Goal: Transaction & Acquisition: Purchase product/service

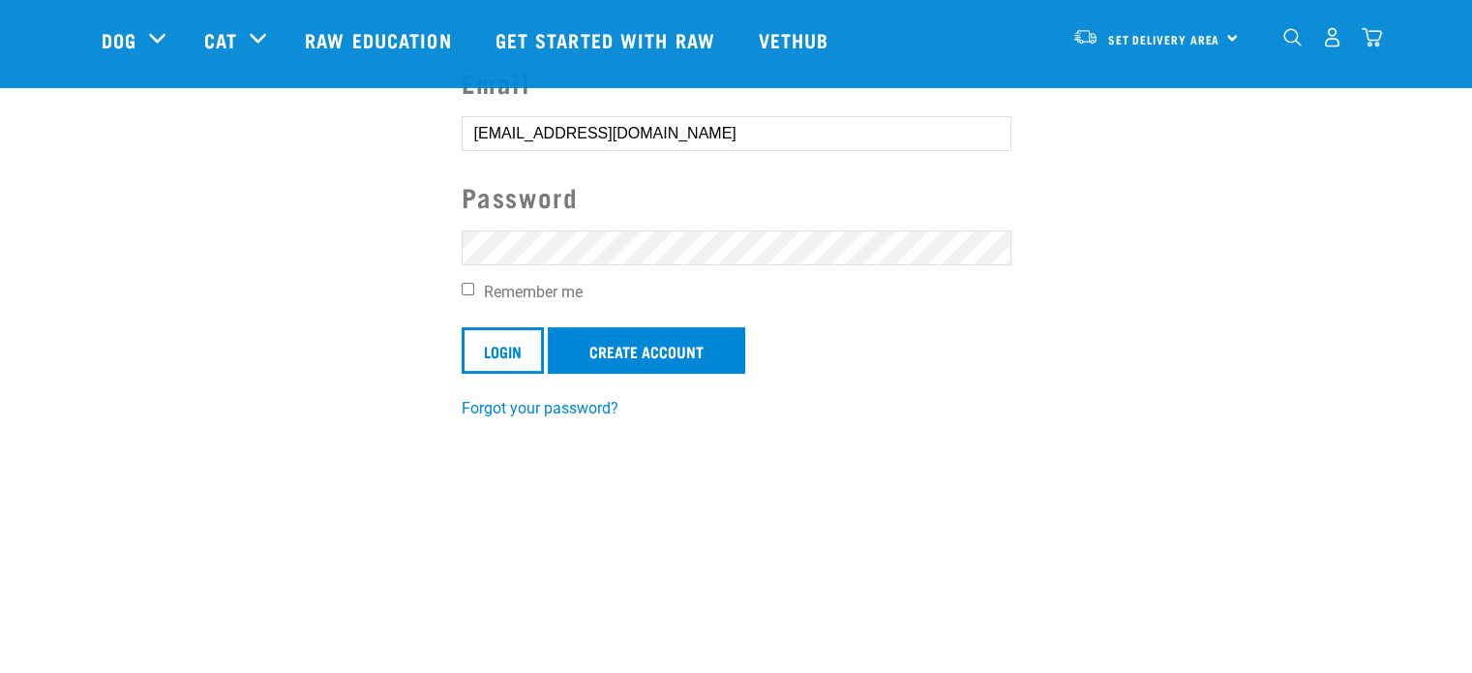
click at [469, 286] on input "Remember me" at bounding box center [468, 289] width 13 height 13
checkbox input "true"
click at [656, 344] on link "Create Account" at bounding box center [646, 348] width 197 height 46
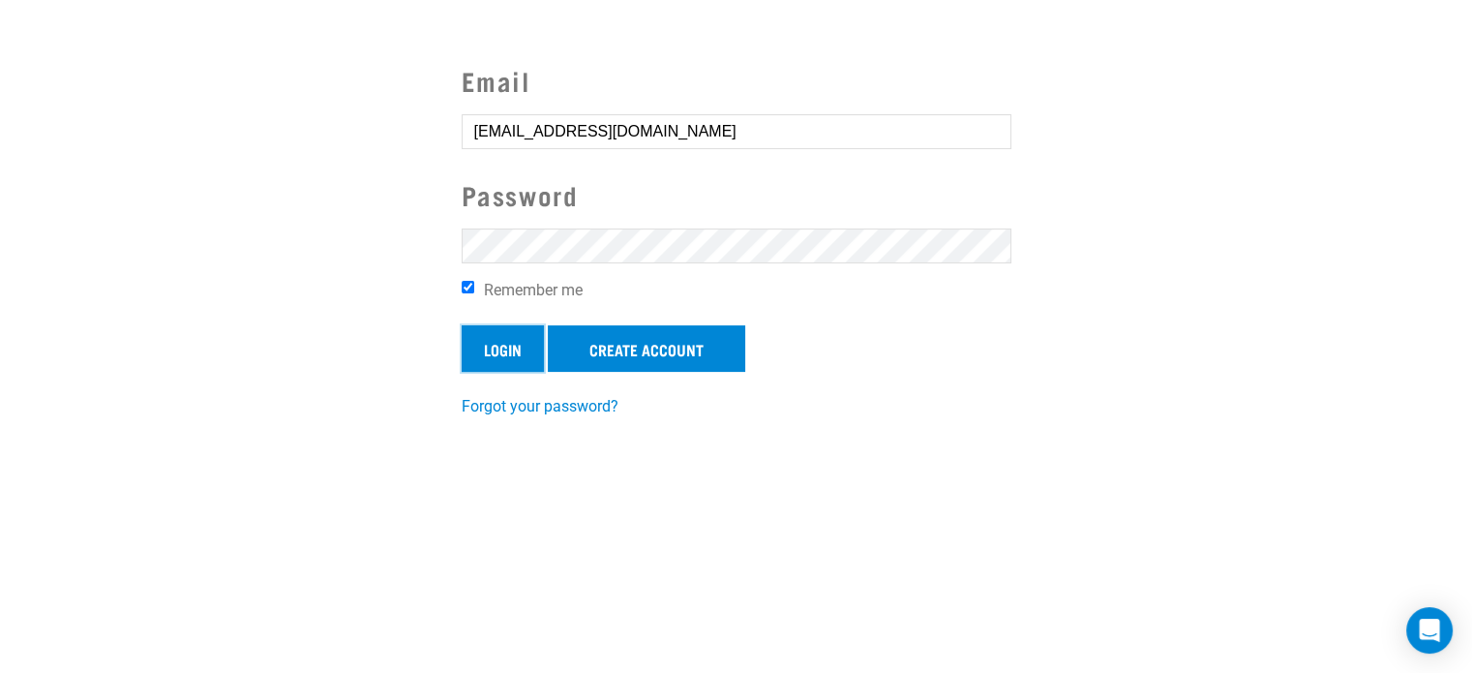
click at [500, 354] on input "Login" at bounding box center [503, 348] width 82 height 46
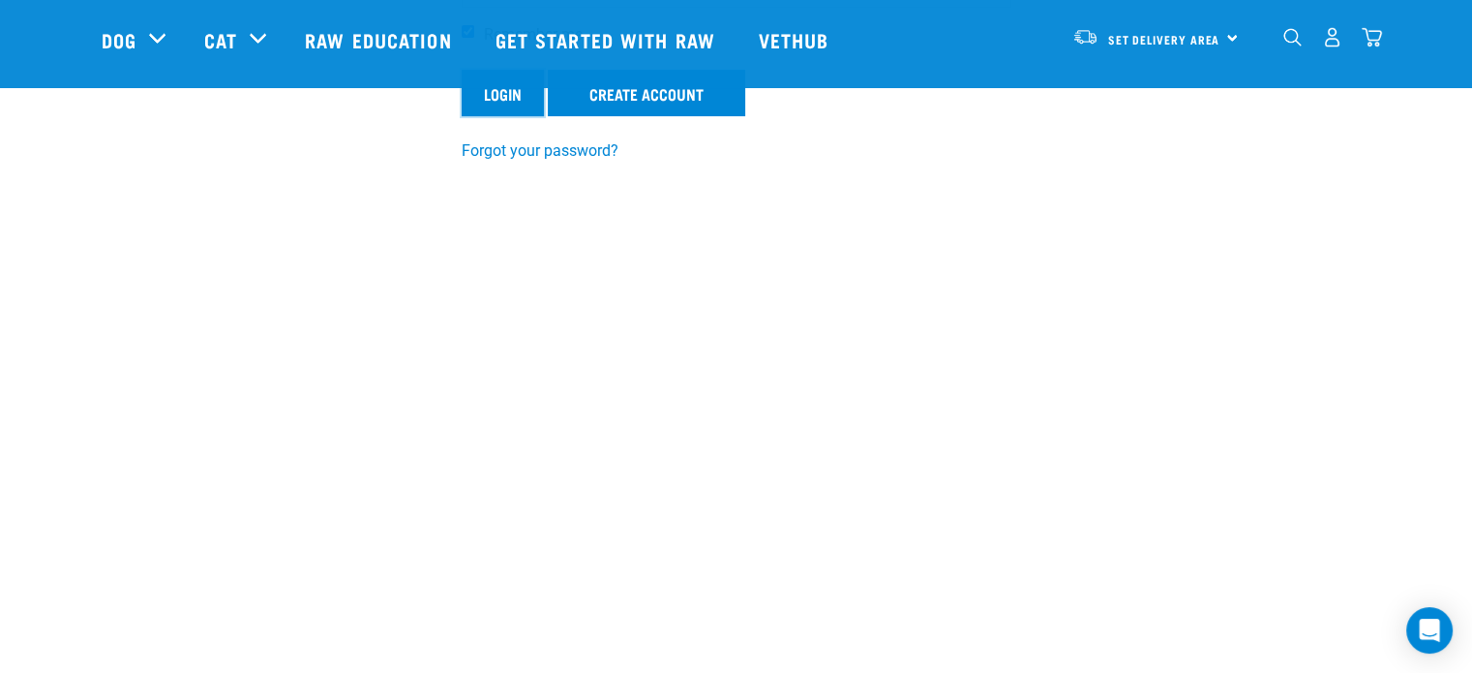
scroll to position [475, 0]
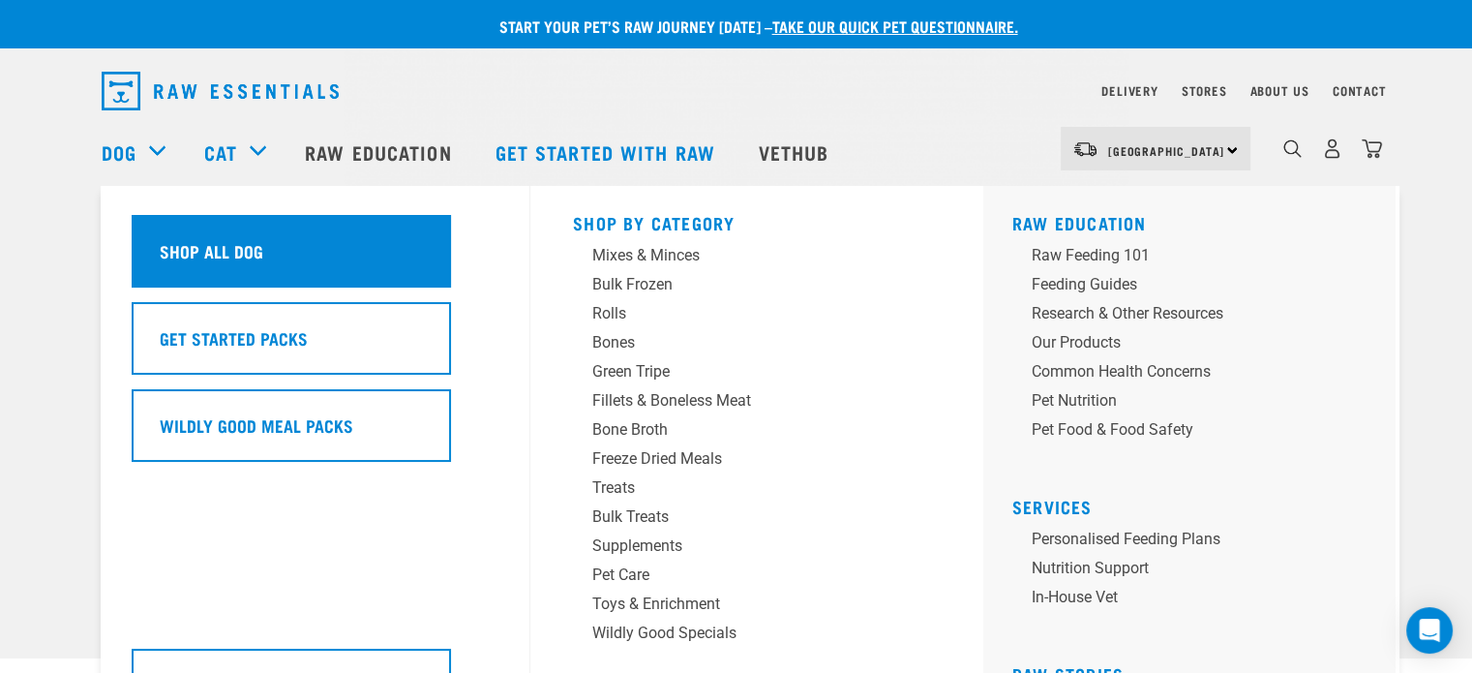
click at [186, 230] on div "Shop All Dog" at bounding box center [291, 251] width 319 height 73
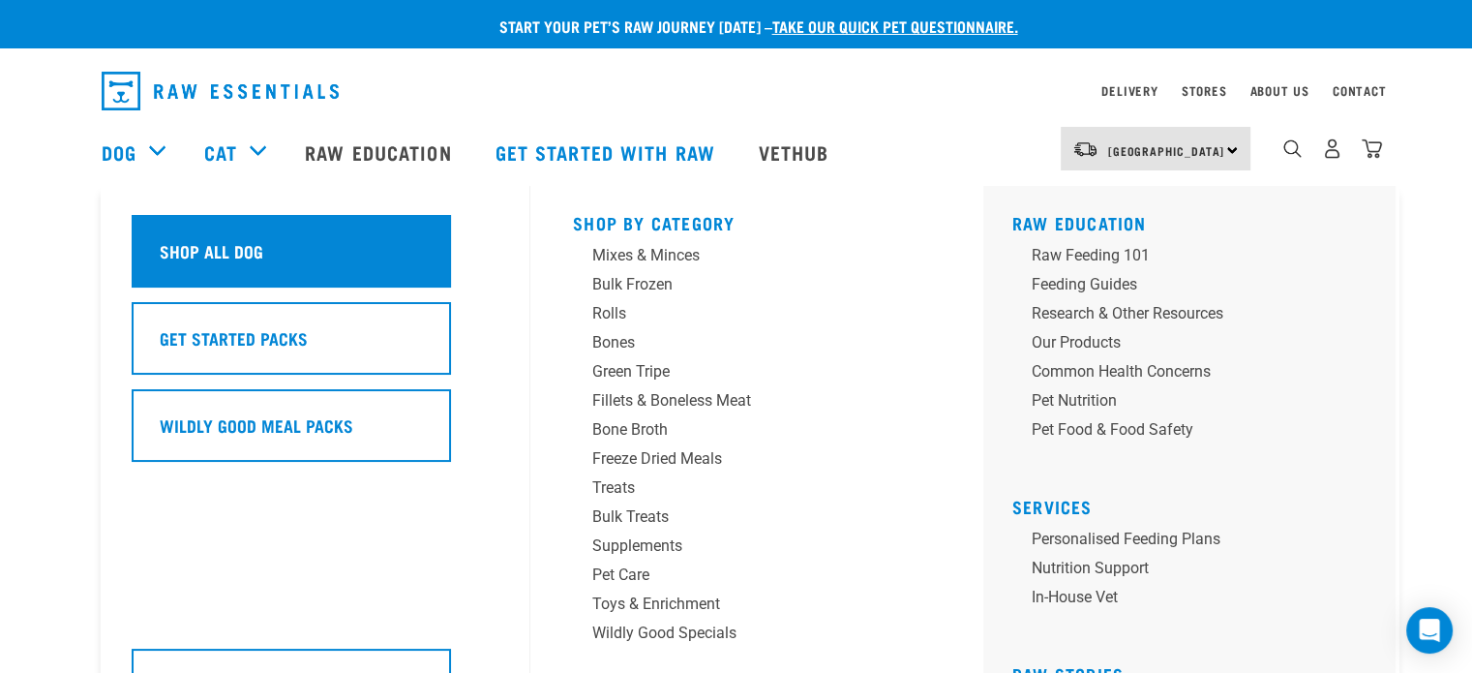
click at [169, 235] on div "Shop All Dog" at bounding box center [291, 251] width 319 height 73
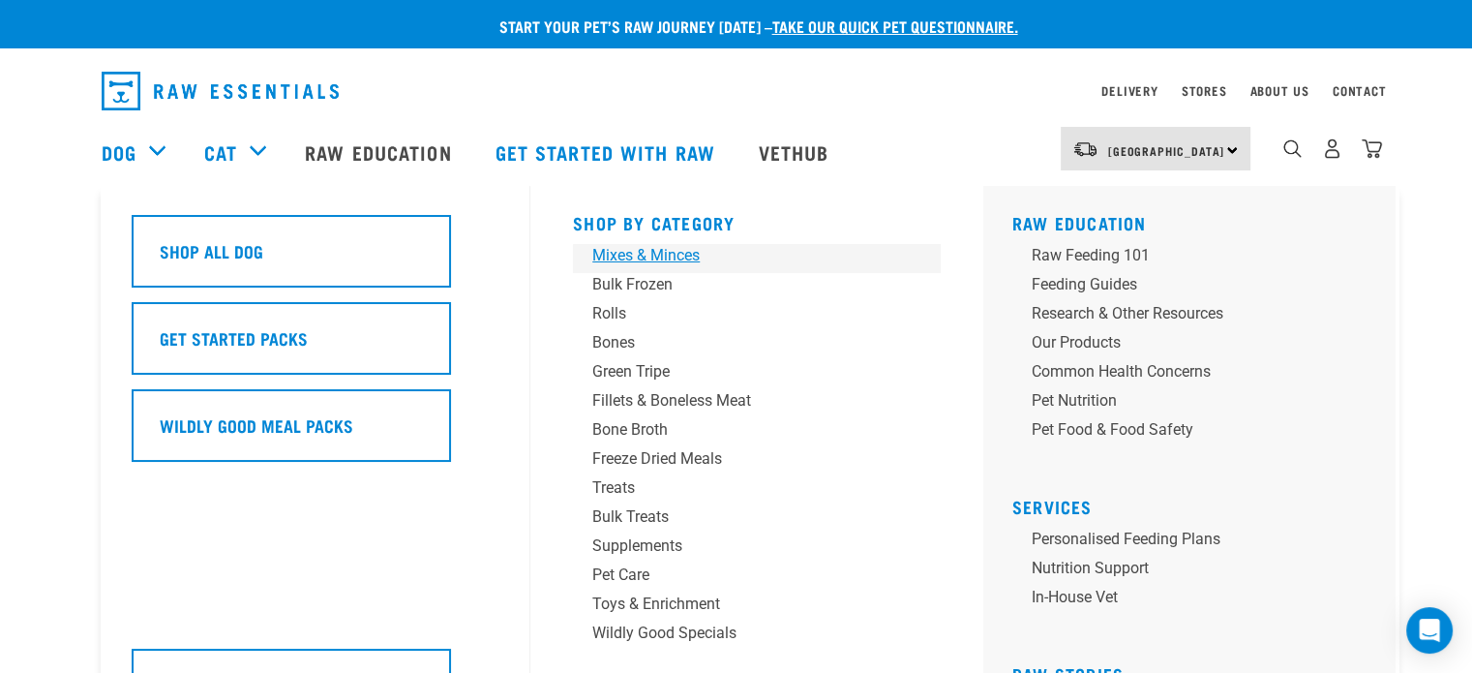
click at [678, 251] on div "Mixes & Minces" at bounding box center [743, 255] width 302 height 23
click at [647, 246] on div "Mixes & Minces" at bounding box center [743, 255] width 302 height 23
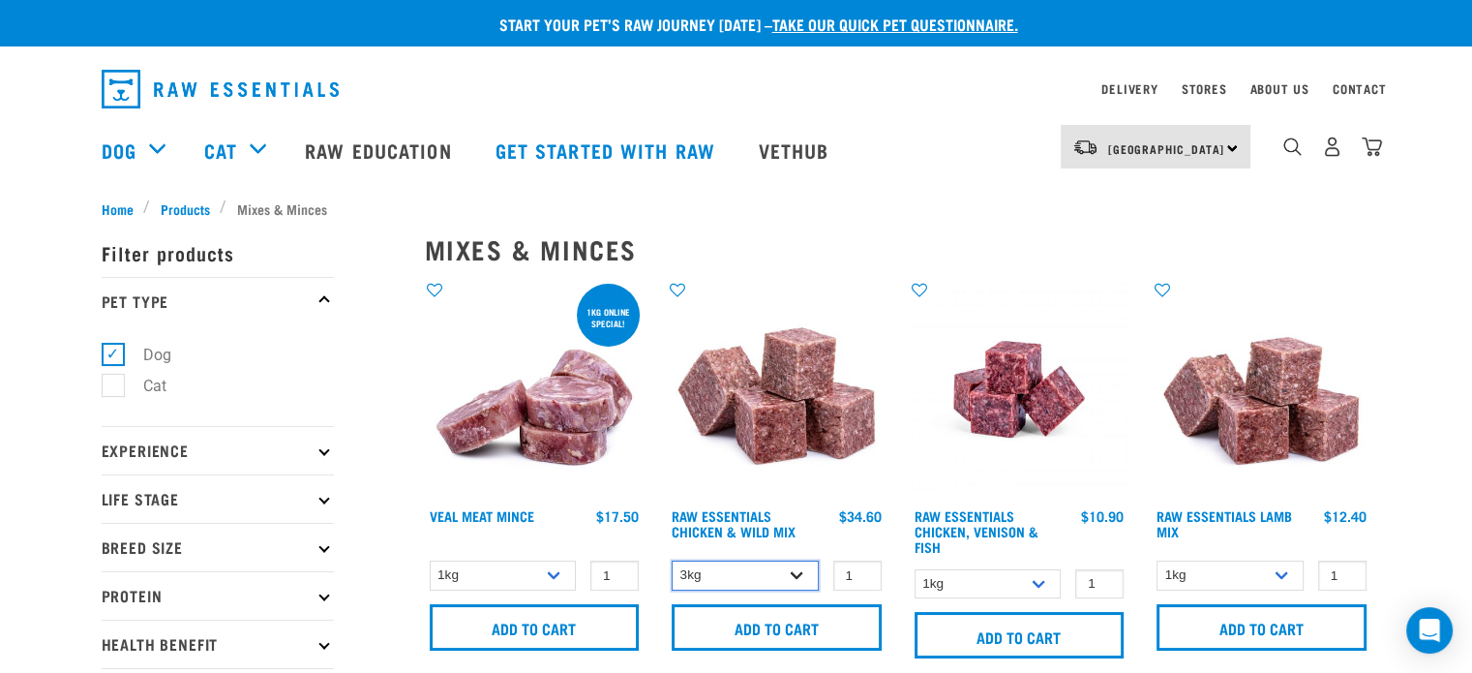
scroll to position [1, 0]
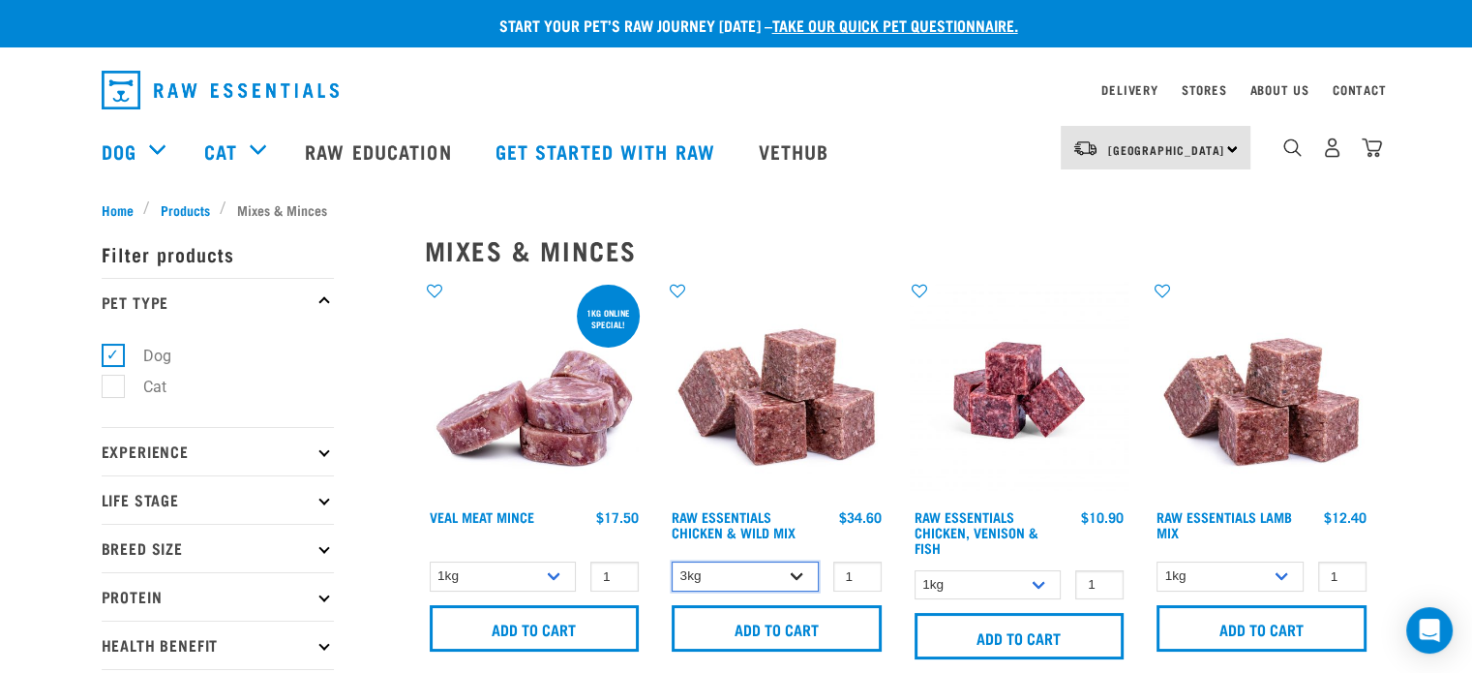
click at [797, 575] on select "3kg Bulk (10kg) Bulk (20kg)" at bounding box center [745, 576] width 147 height 30
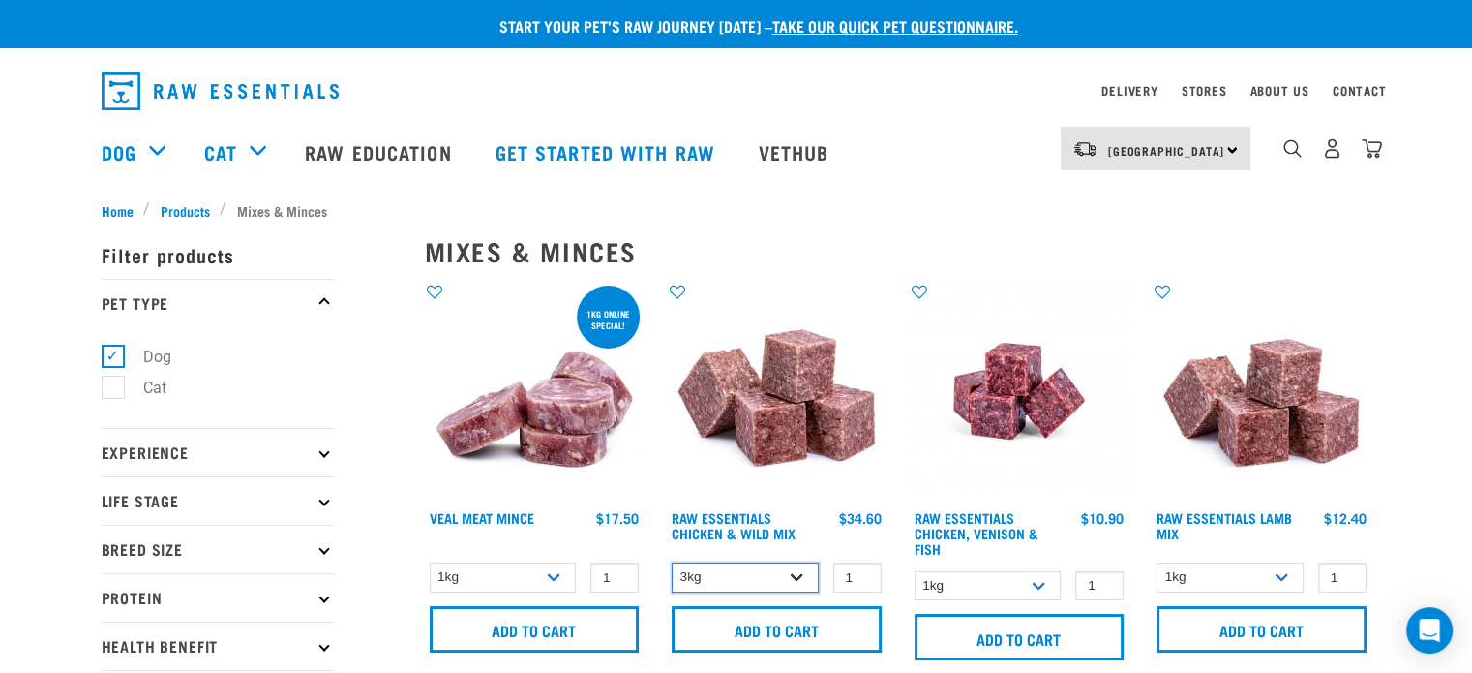
click at [789, 575] on select "3kg Bulk (10kg) Bulk (20kg)" at bounding box center [745, 577] width 147 height 30
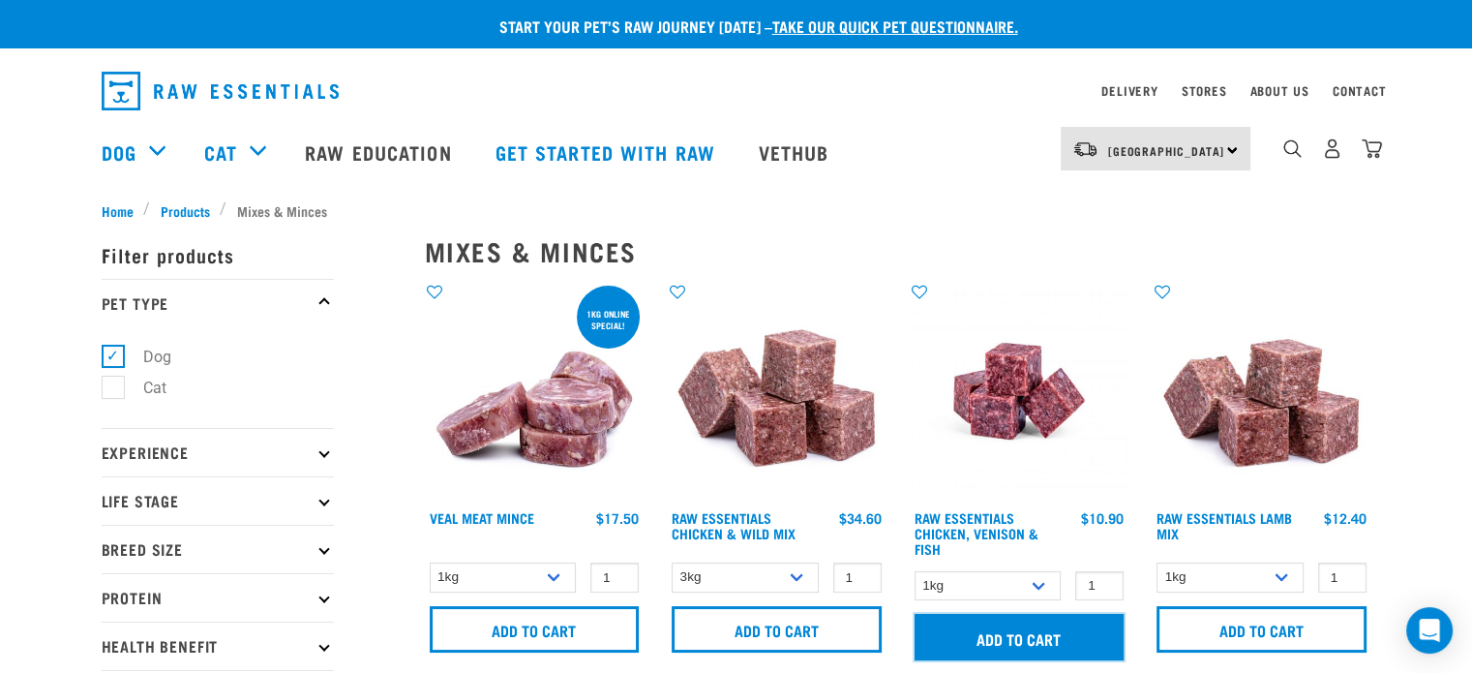
click at [1039, 638] on input "Add to cart" at bounding box center [1020, 637] width 210 height 46
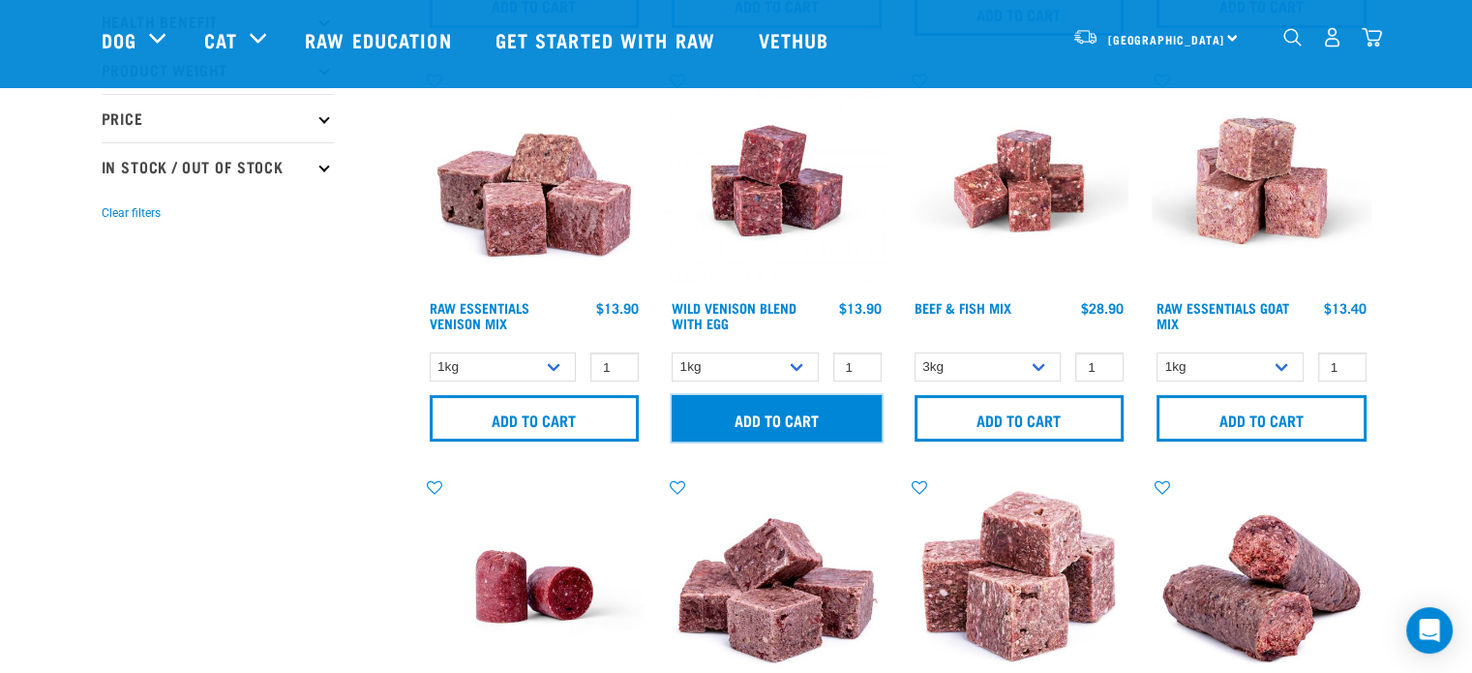
click at [802, 409] on input "Add to cart" at bounding box center [777, 418] width 210 height 46
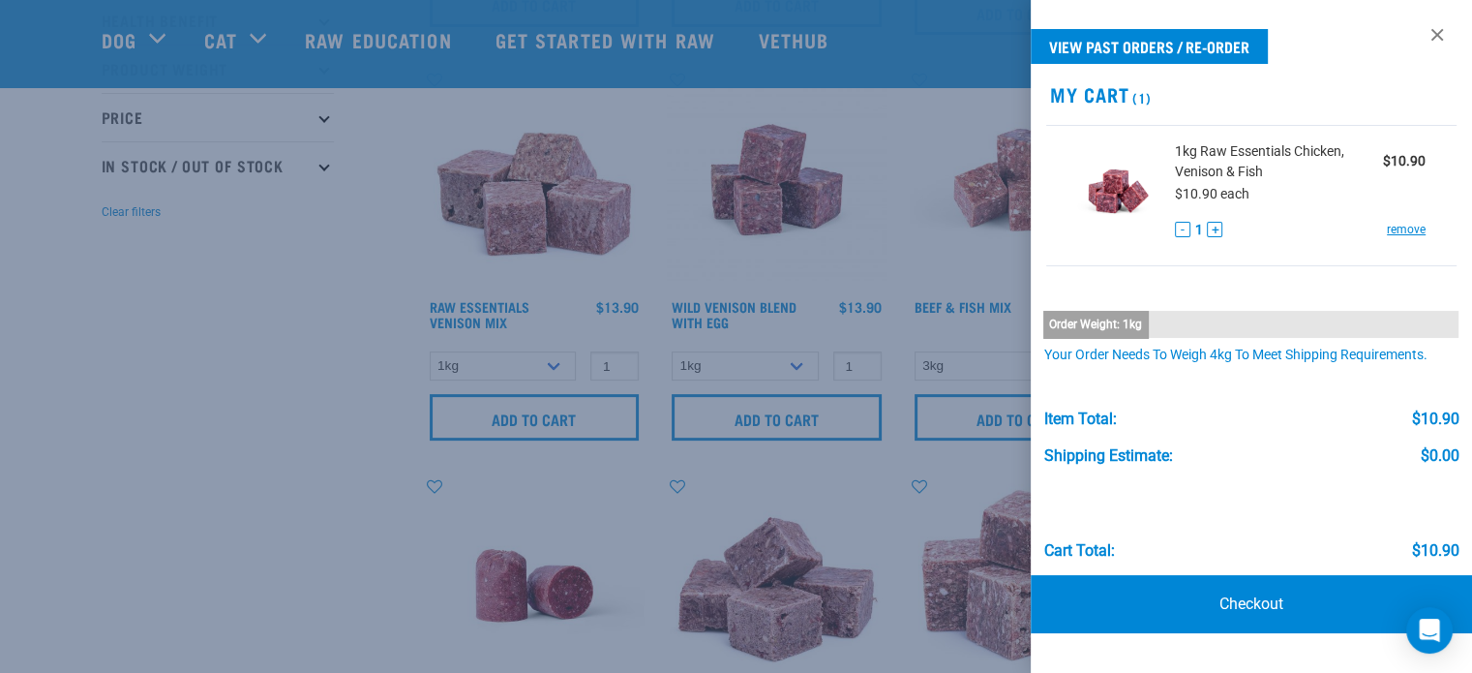
click at [968, 430] on div at bounding box center [736, 336] width 1472 height 673
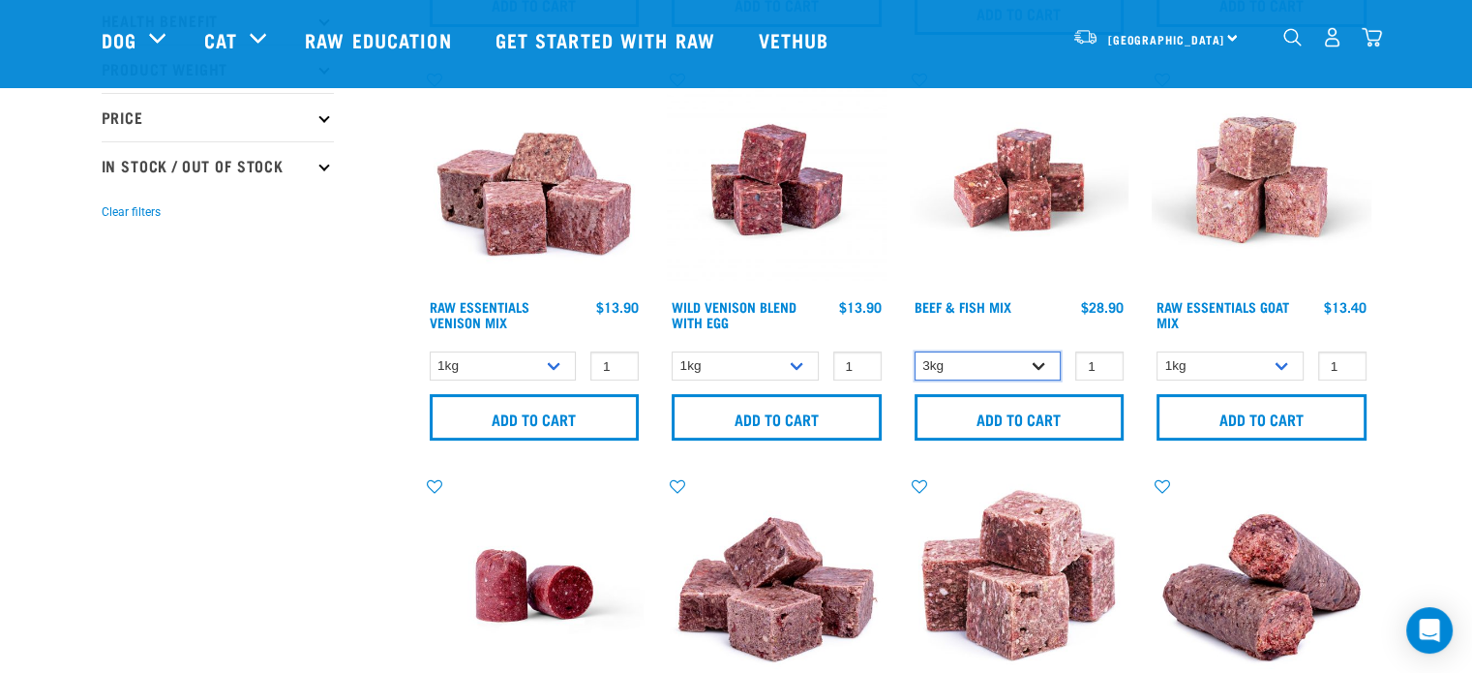
click at [1038, 363] on select "3kg Bulk (10kg)" at bounding box center [988, 366] width 147 height 30
click at [1018, 243] on img at bounding box center [1020, 180] width 220 height 220
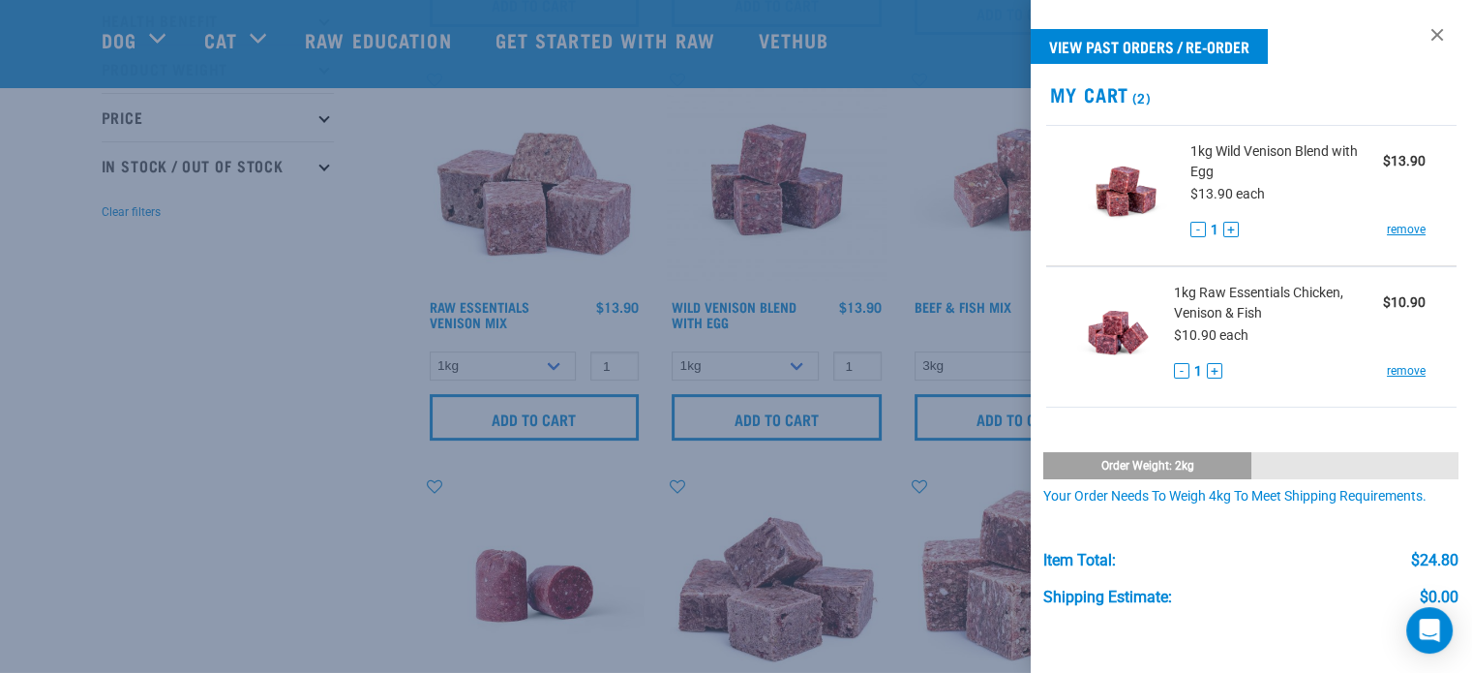
click at [404, 483] on div at bounding box center [736, 336] width 1472 height 673
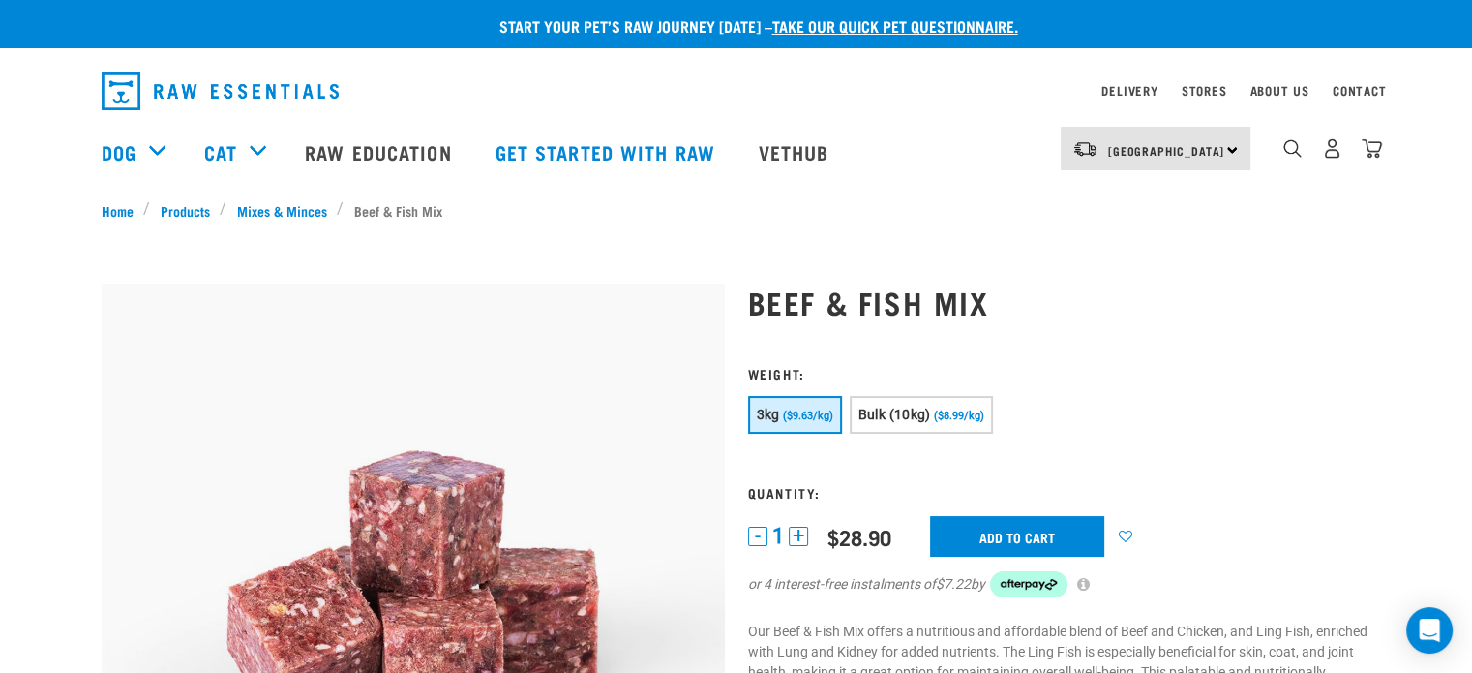
click at [761, 535] on button "-" at bounding box center [757, 536] width 19 height 19
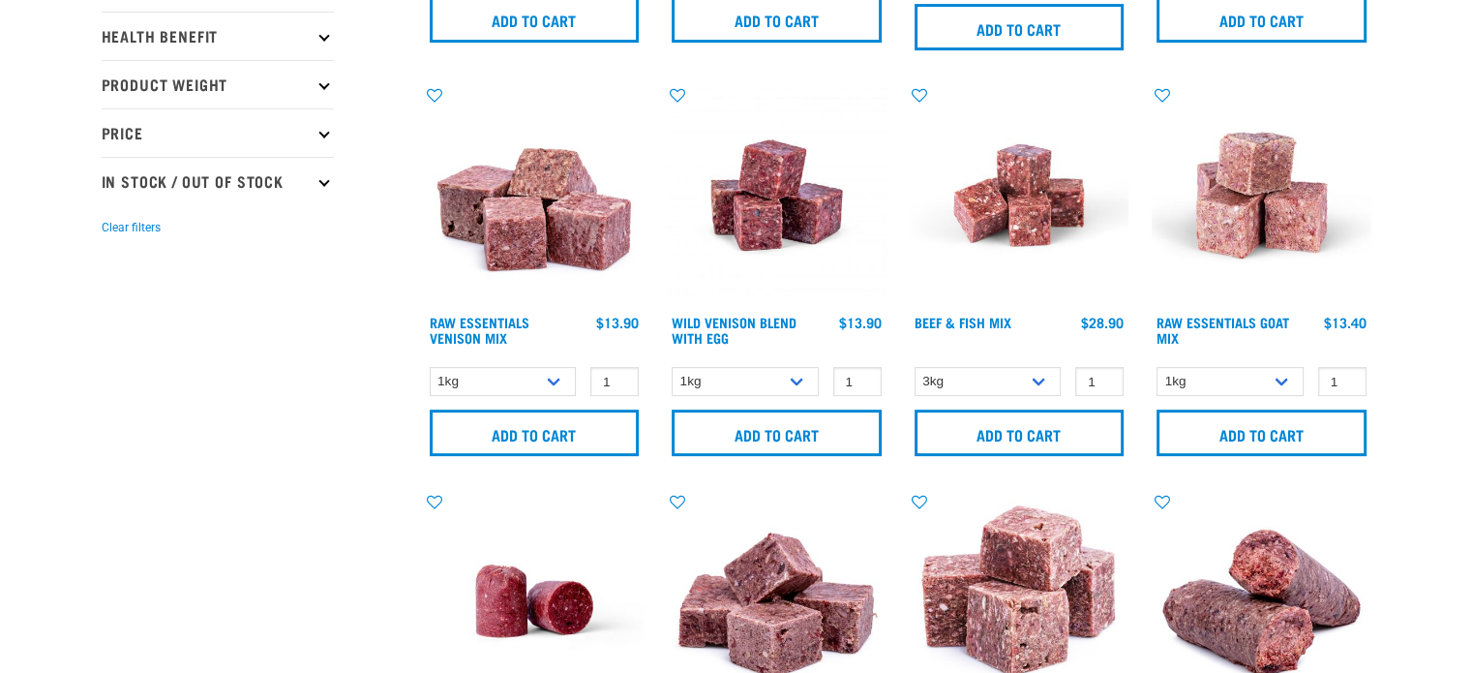
scroll to position [610, 0]
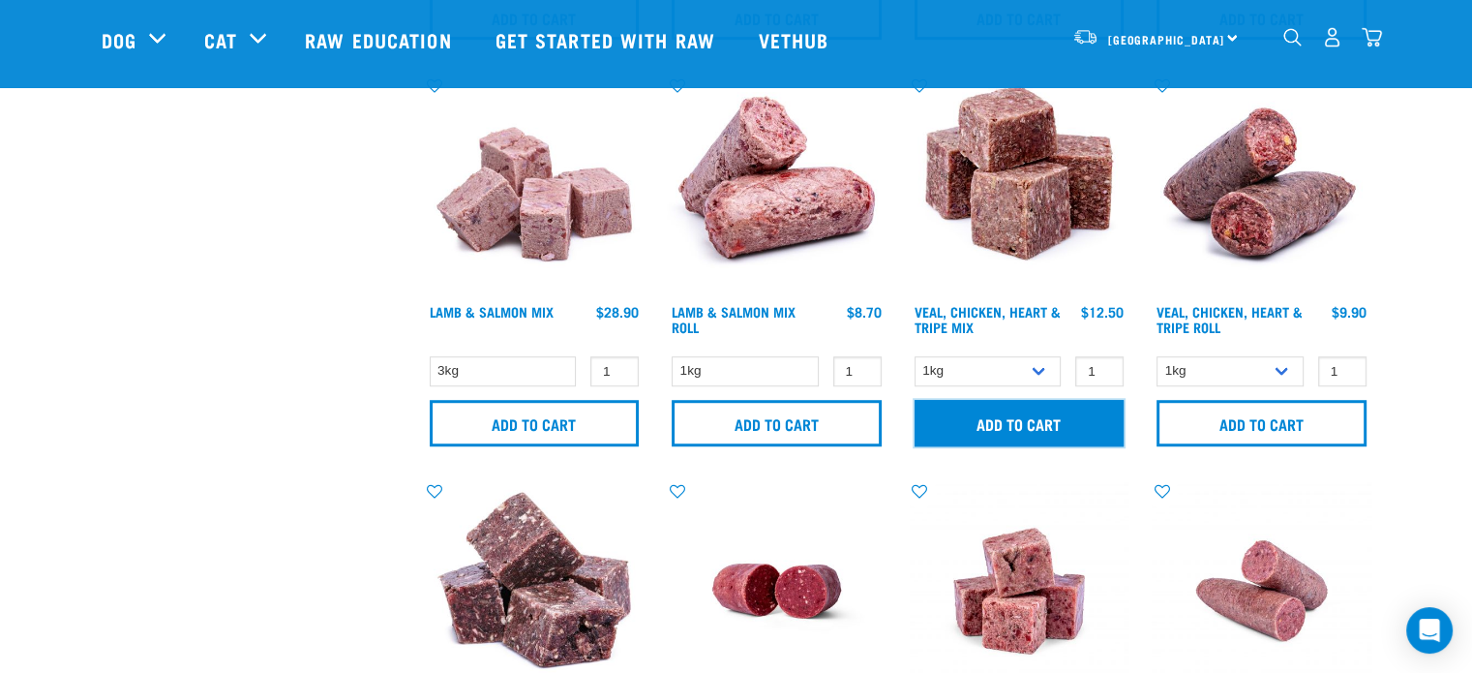
click at [1017, 419] on input "Add to cart" at bounding box center [1020, 423] width 210 height 46
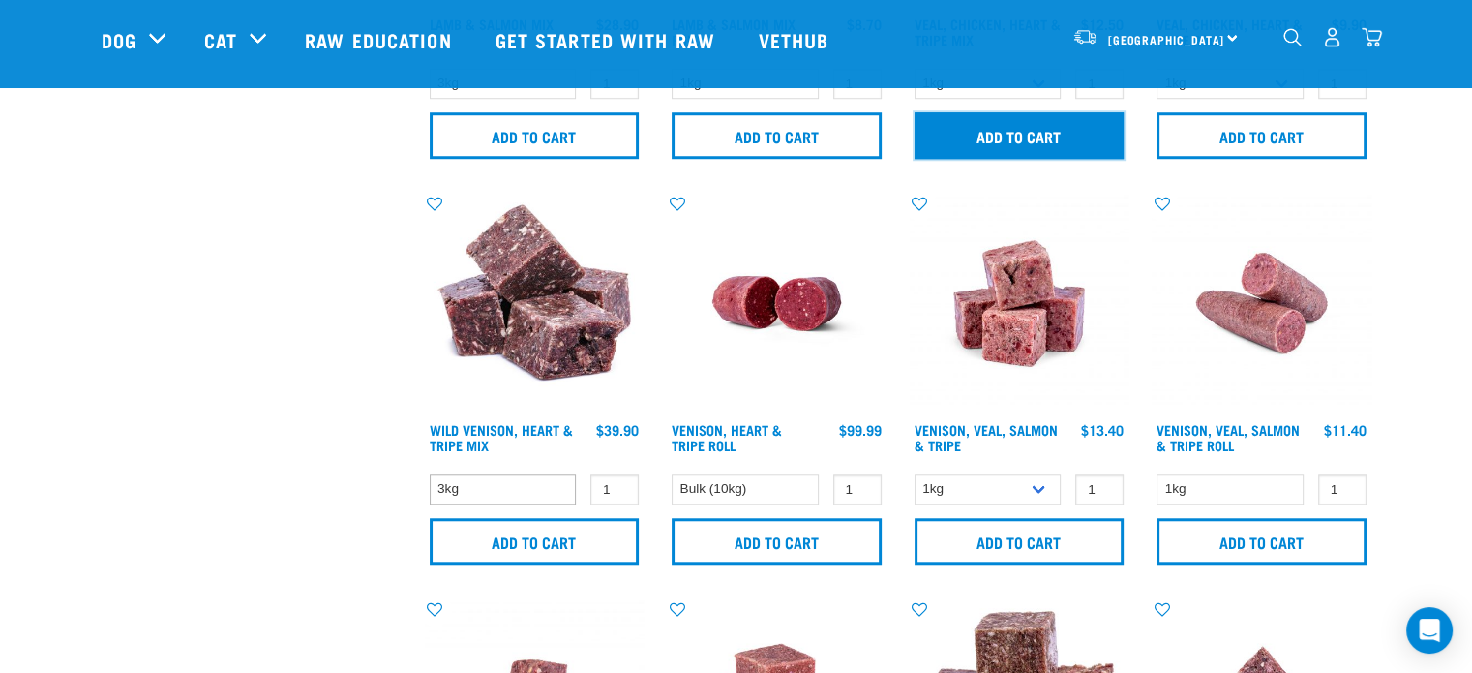
scroll to position [1578, 0]
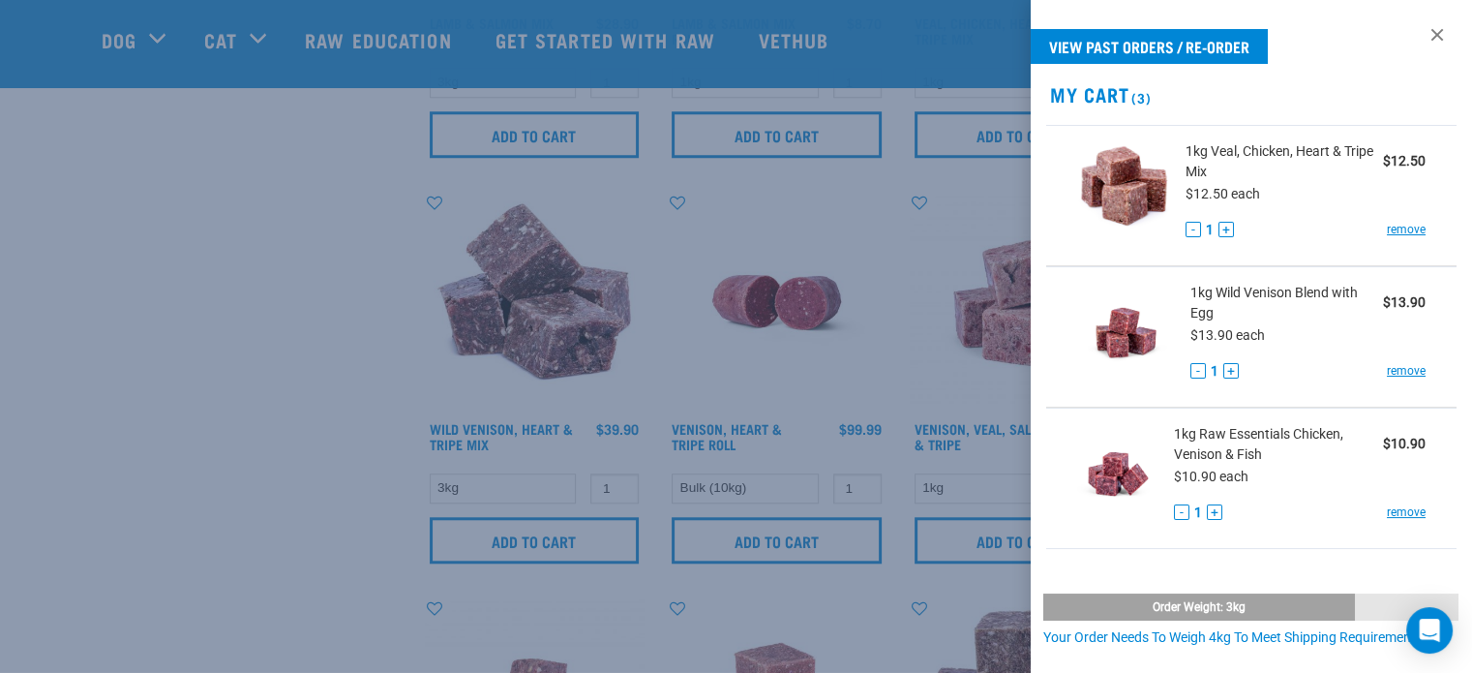
click at [984, 533] on div at bounding box center [736, 336] width 1472 height 673
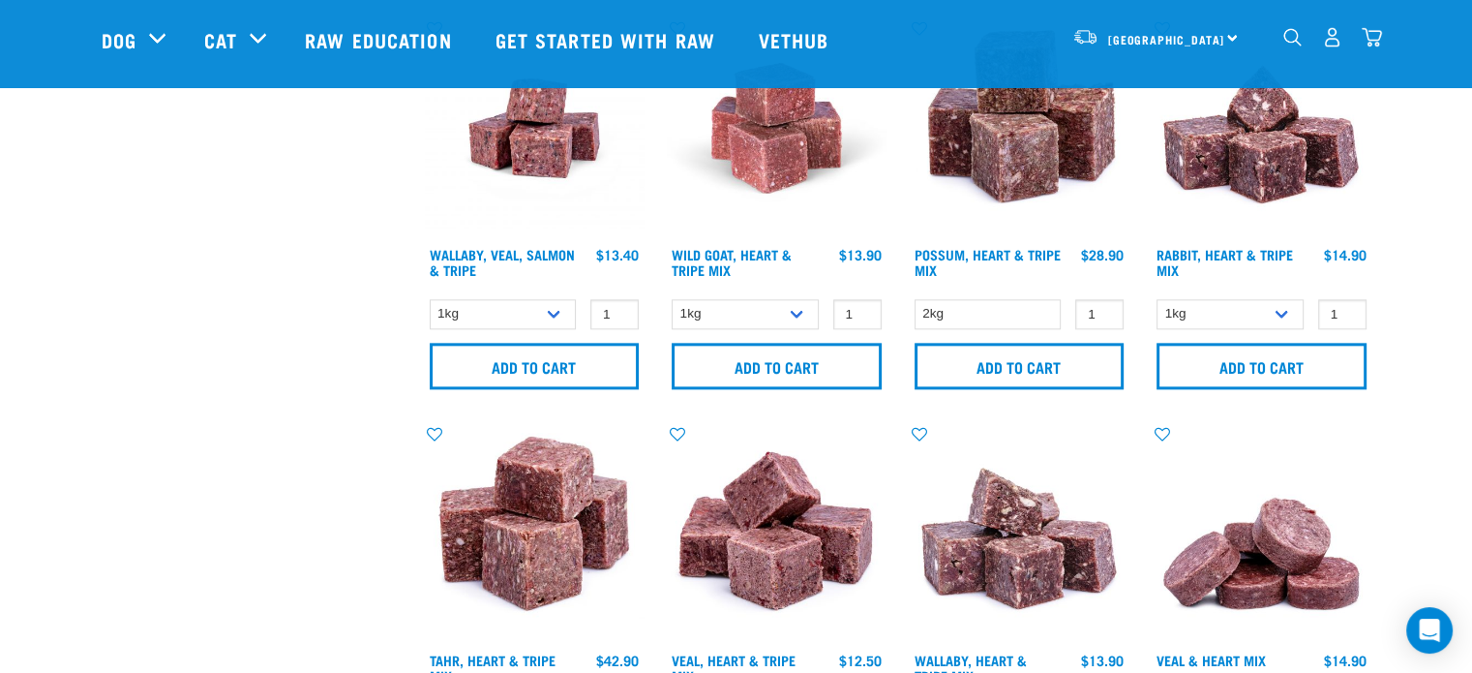
scroll to position [2159, 0]
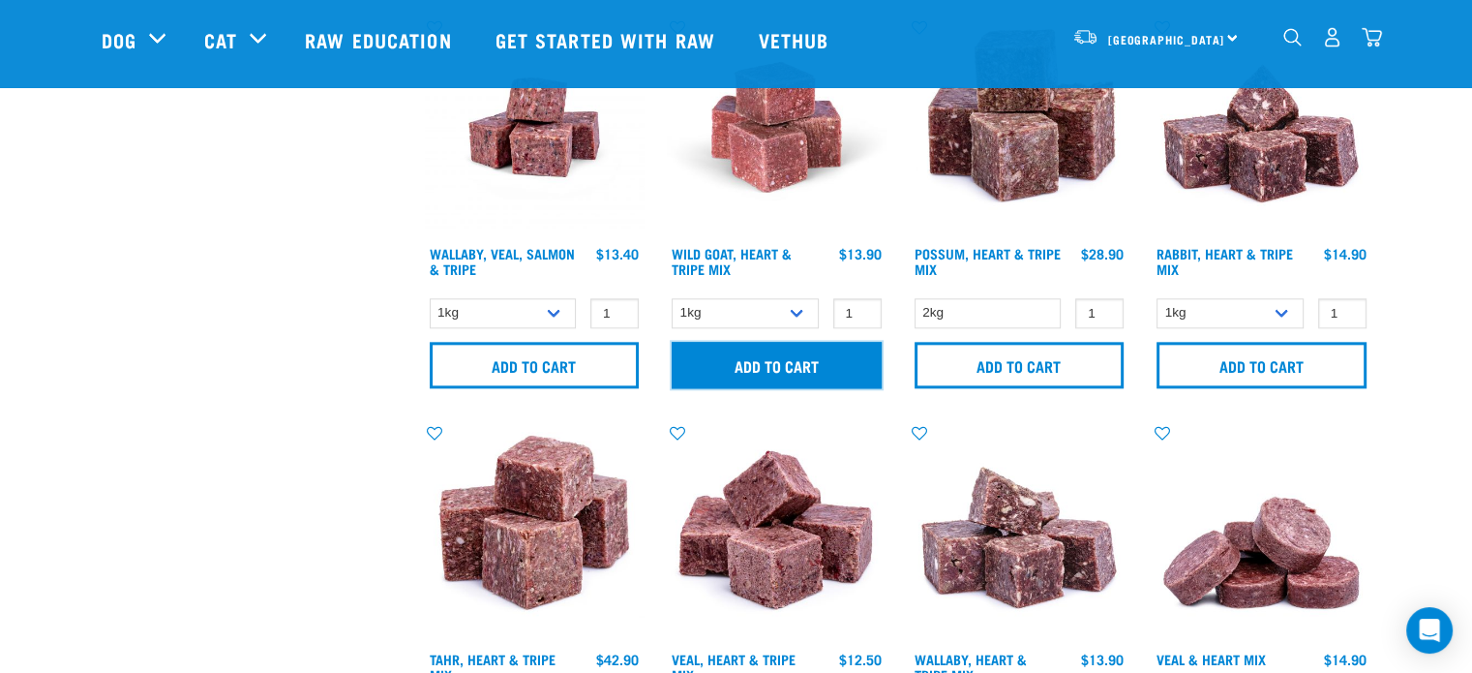
click at [836, 359] on input "Add to cart" at bounding box center [777, 365] width 210 height 46
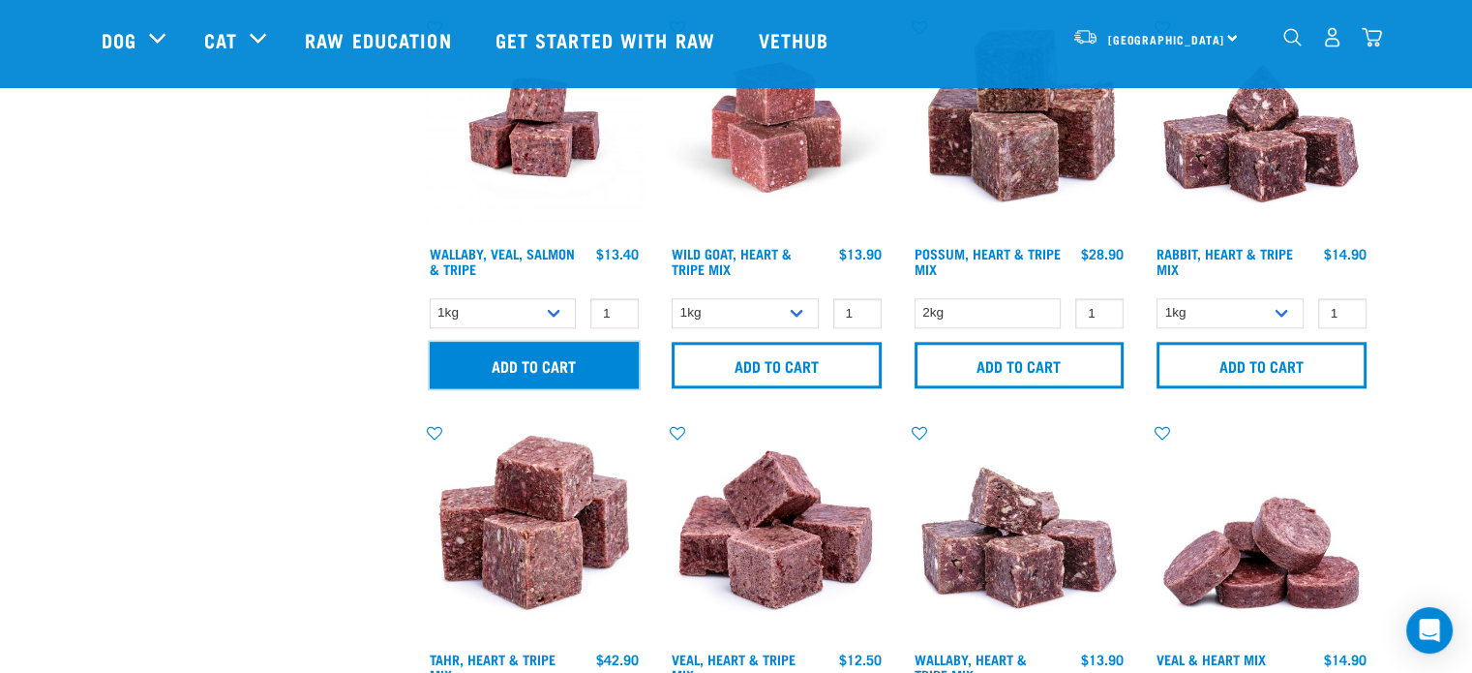
click at [533, 371] on input "Add to cart" at bounding box center [535, 365] width 210 height 46
click at [1379, 38] on link "dropdown navigation" at bounding box center [1372, 43] width 20 height 10
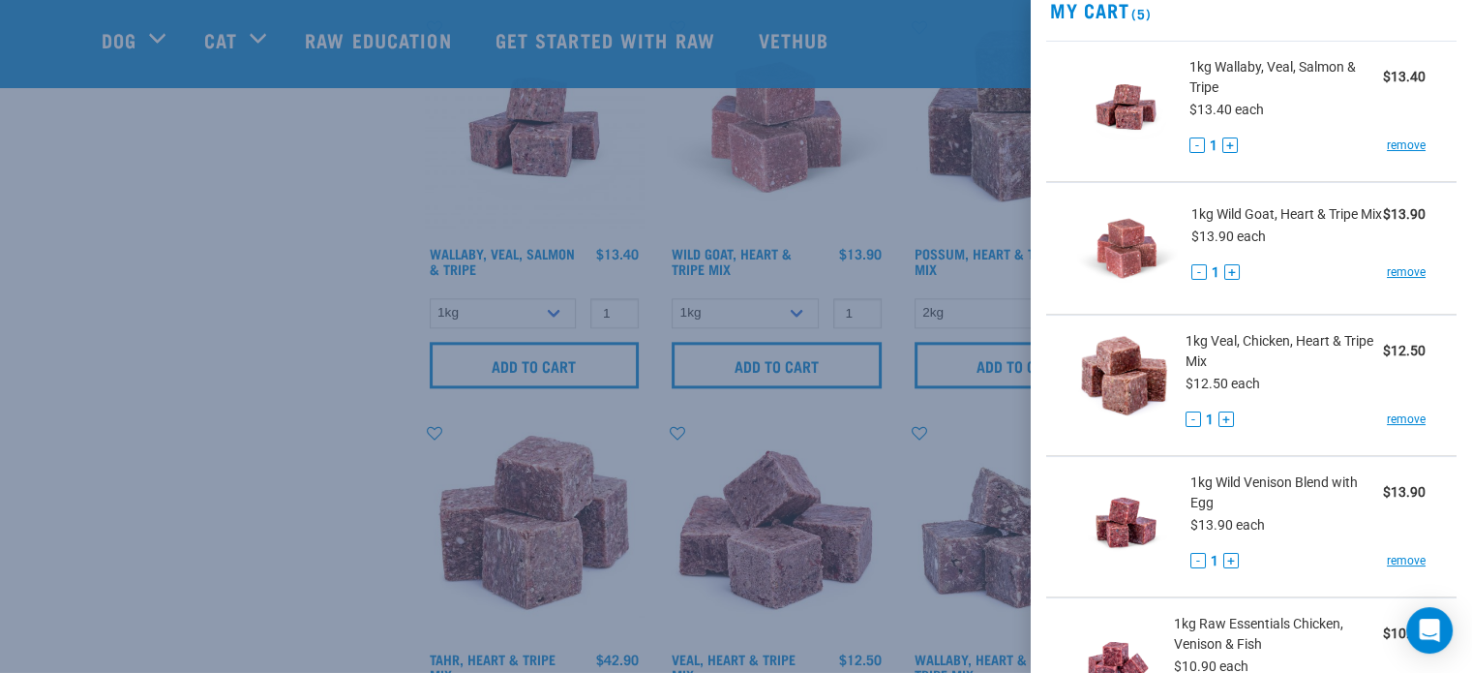
scroll to position [81, 0]
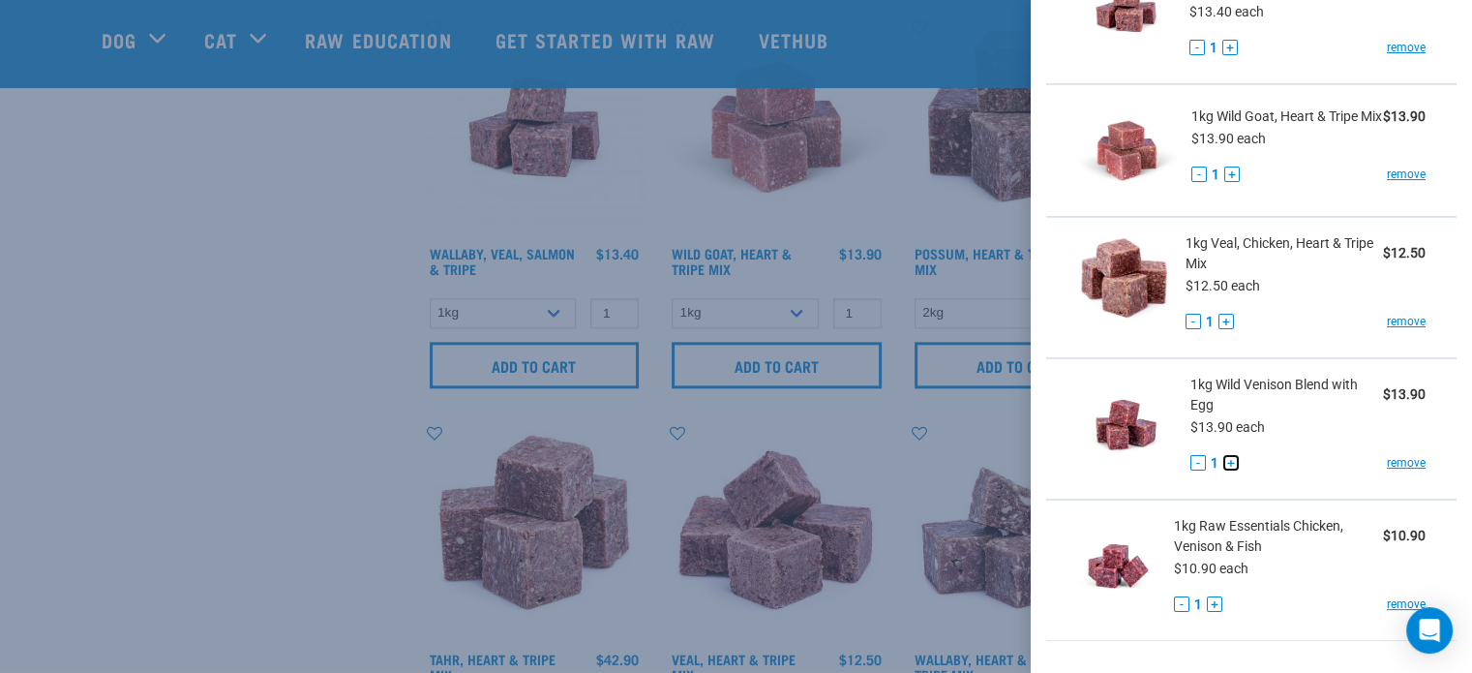
click at [1224, 460] on div "- 1 +" at bounding box center [1215, 463] width 48 height 20
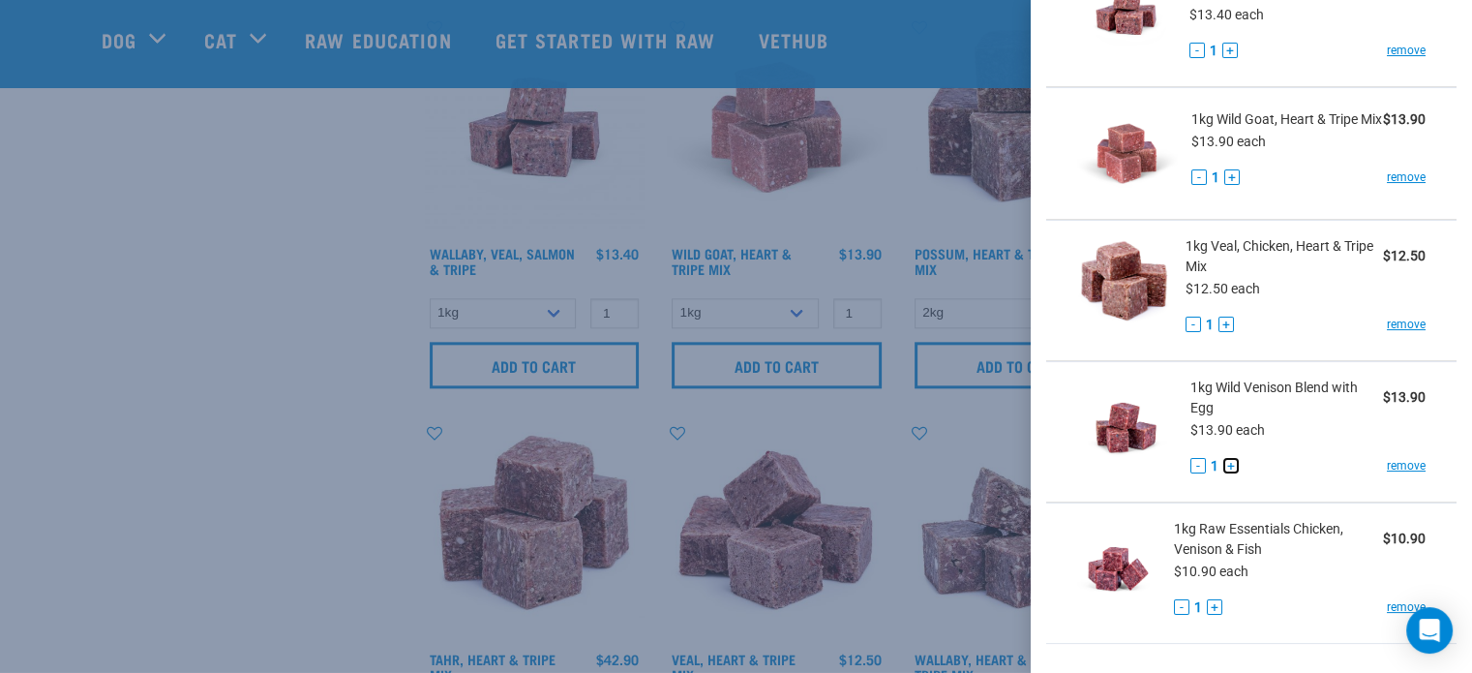
click at [1229, 472] on button "+" at bounding box center [1231, 465] width 15 height 15
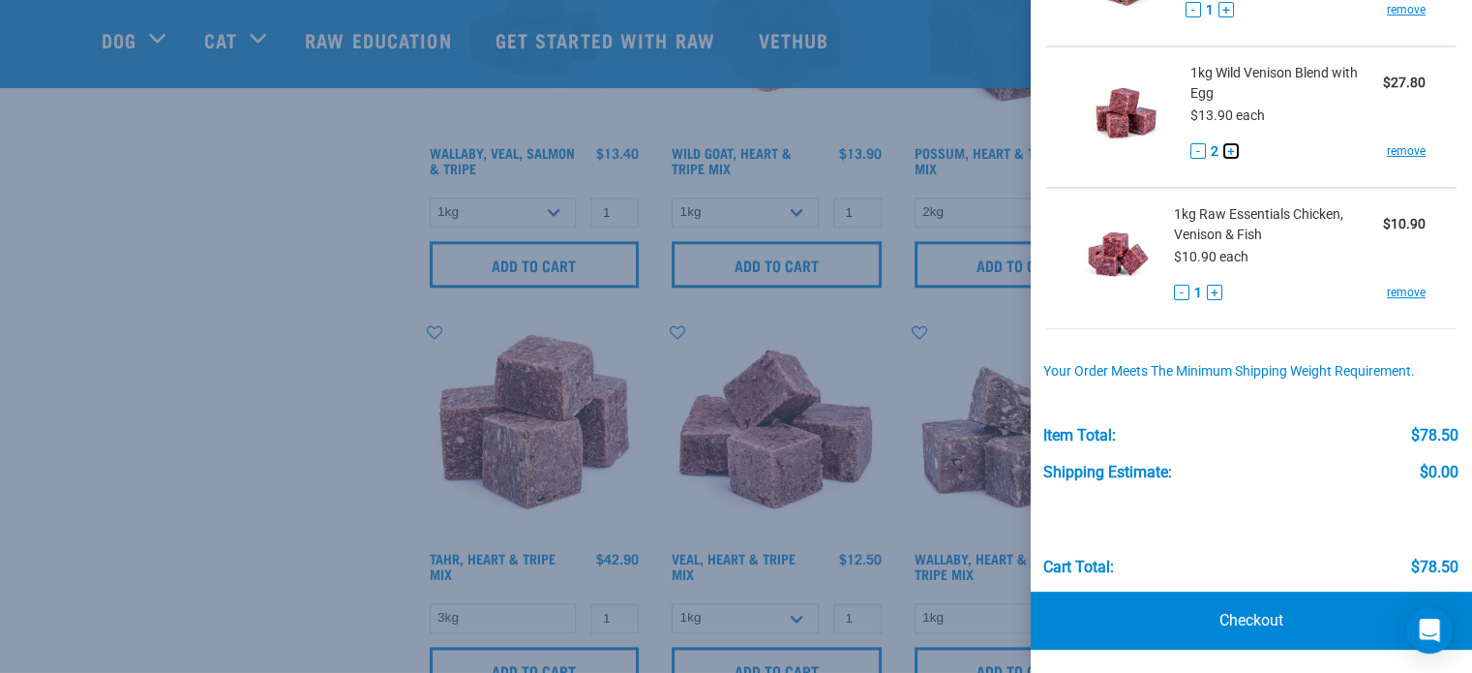
scroll to position [2260, 0]
click at [300, 398] on div at bounding box center [736, 336] width 1472 height 673
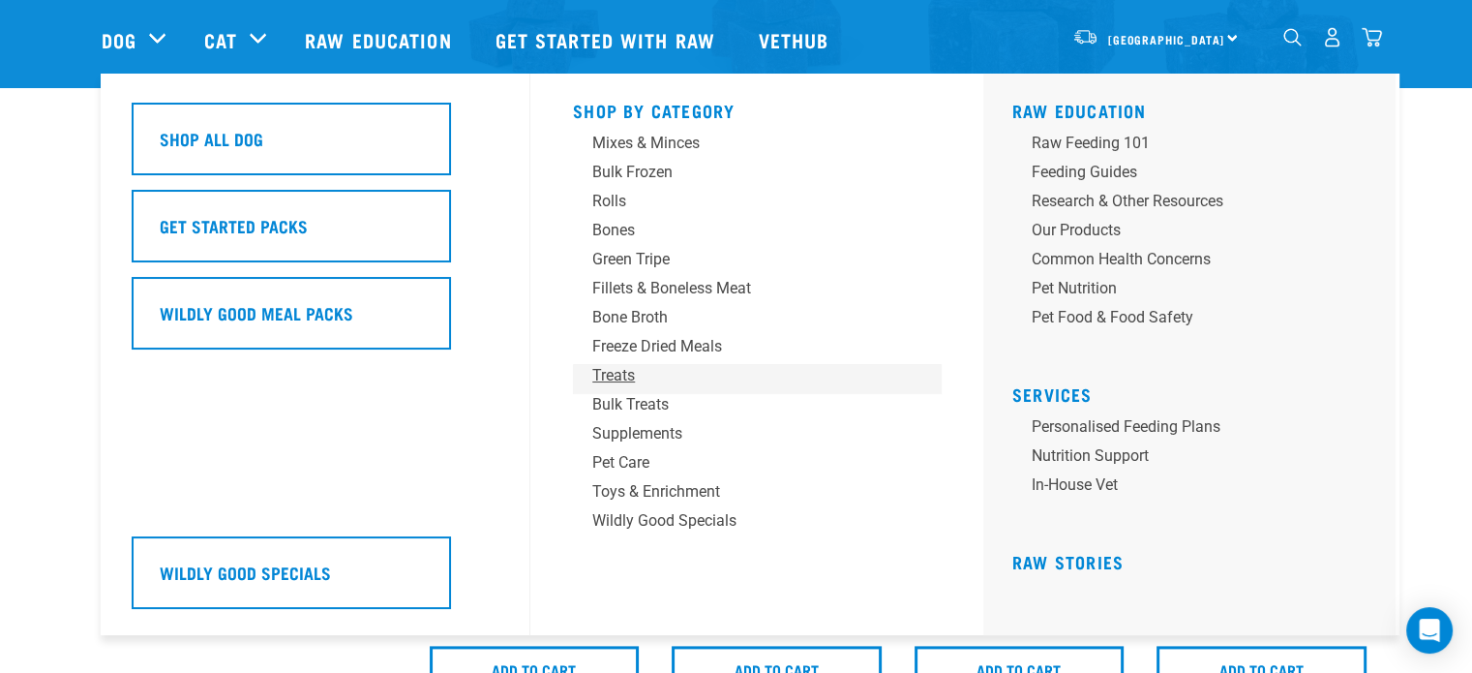
click at [621, 379] on div "Treats" at bounding box center [743, 375] width 302 height 23
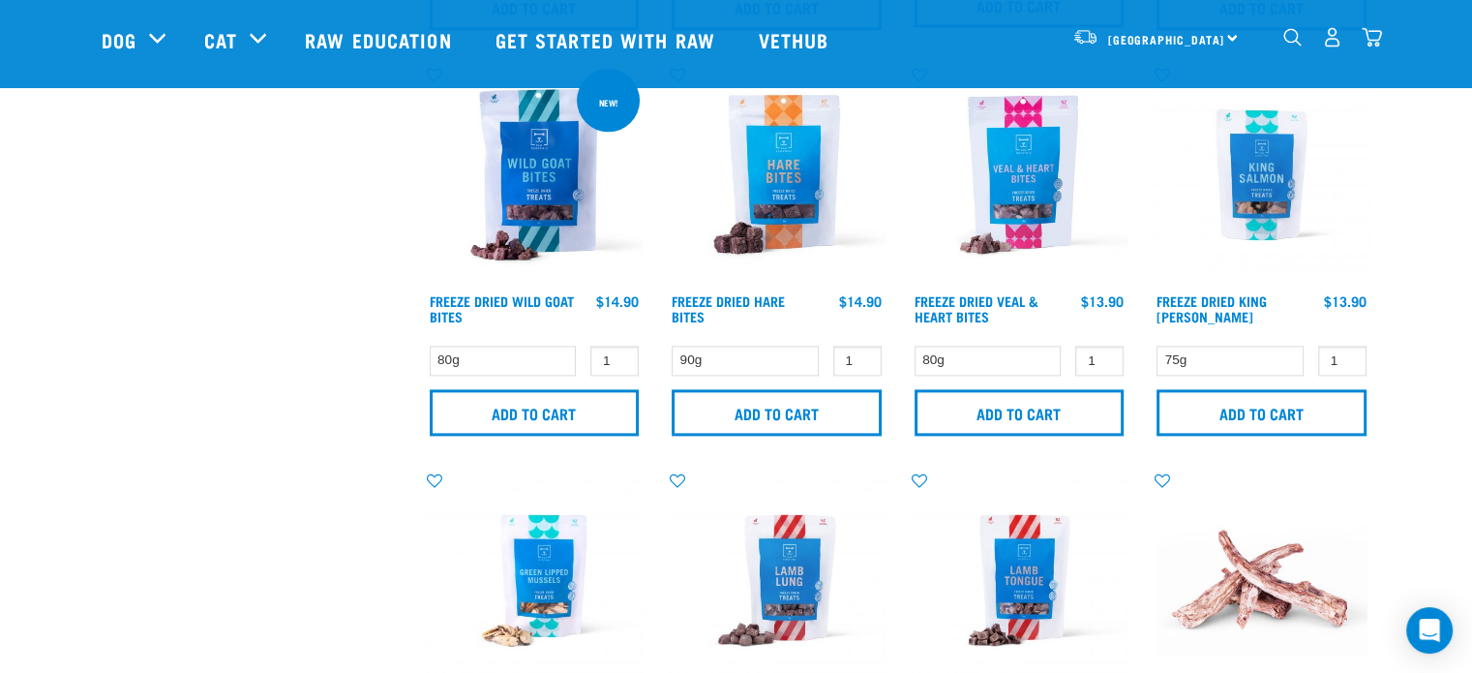
scroll to position [2510, 0]
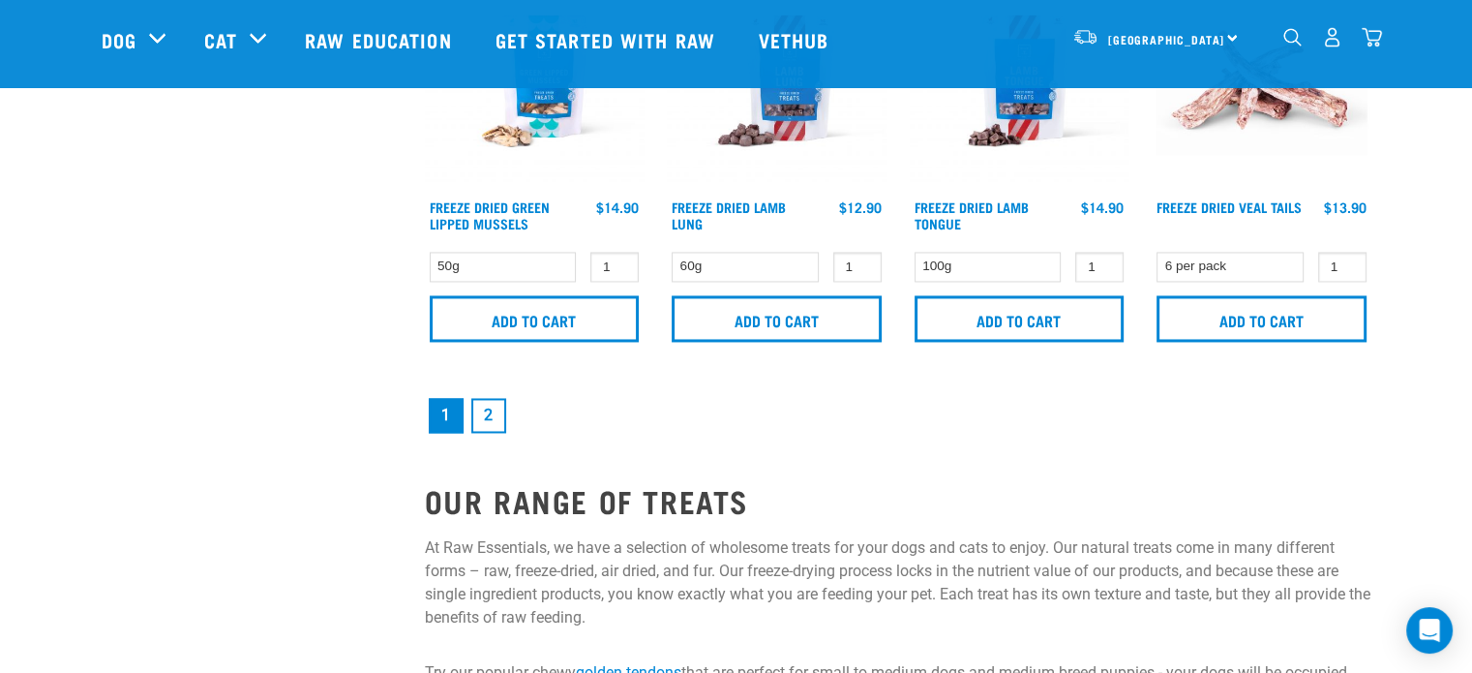
click at [483, 398] on link "2" at bounding box center [488, 415] width 35 height 35
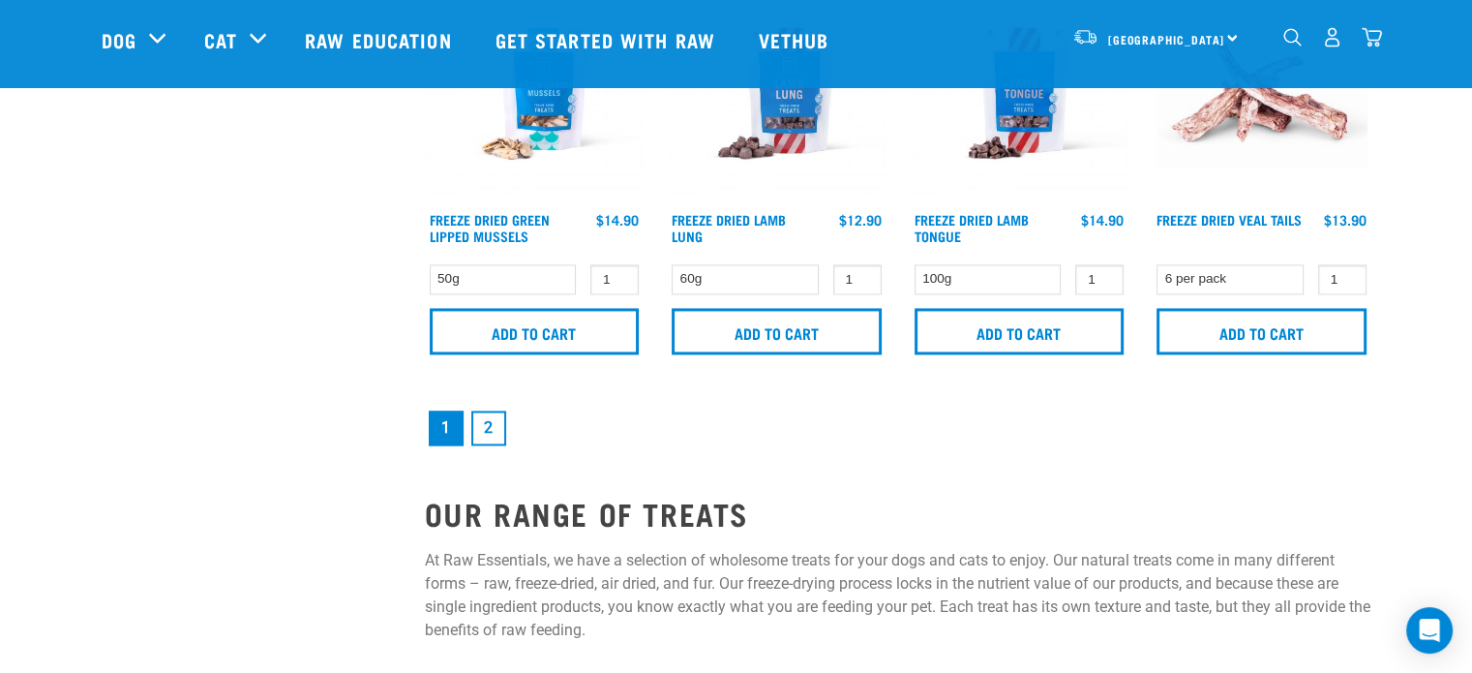
scroll to position [2995, 0]
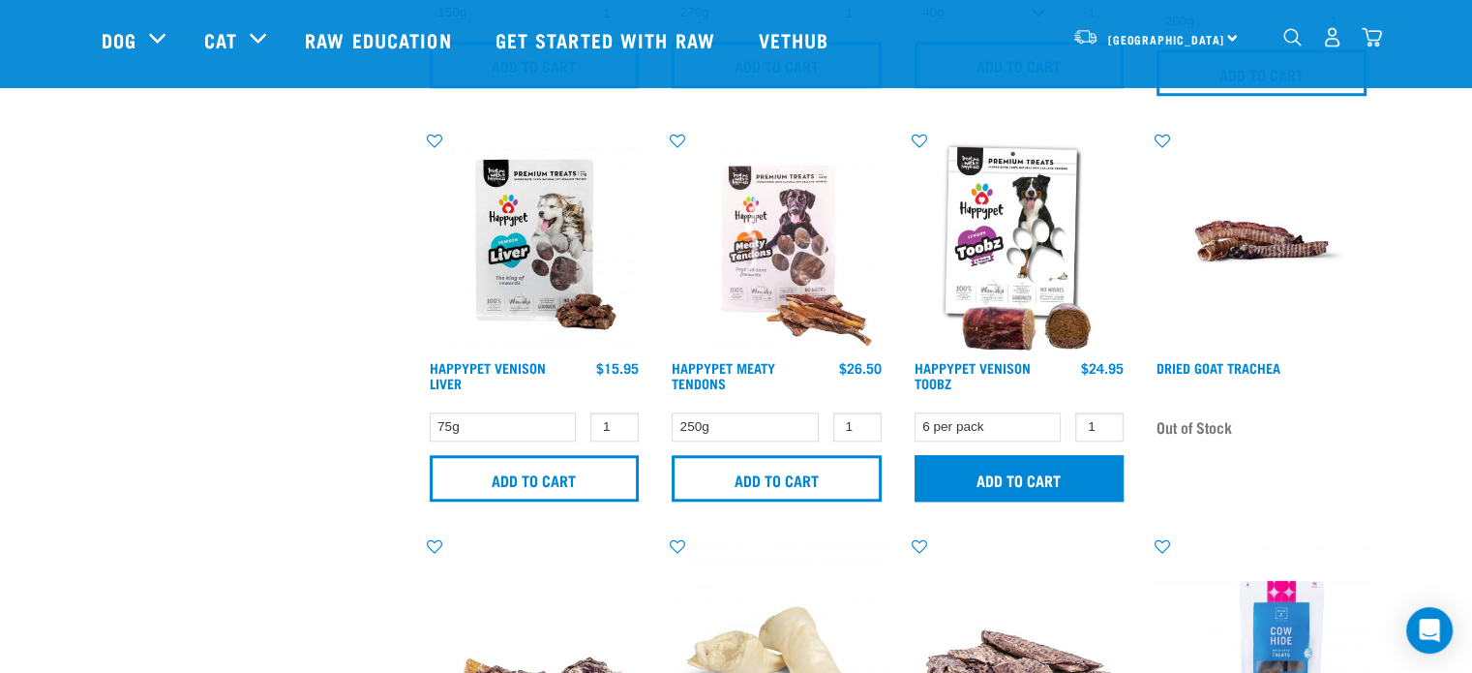
scroll to position [1645, 0]
click at [1046, 471] on input "Add to cart" at bounding box center [1020, 477] width 210 height 46
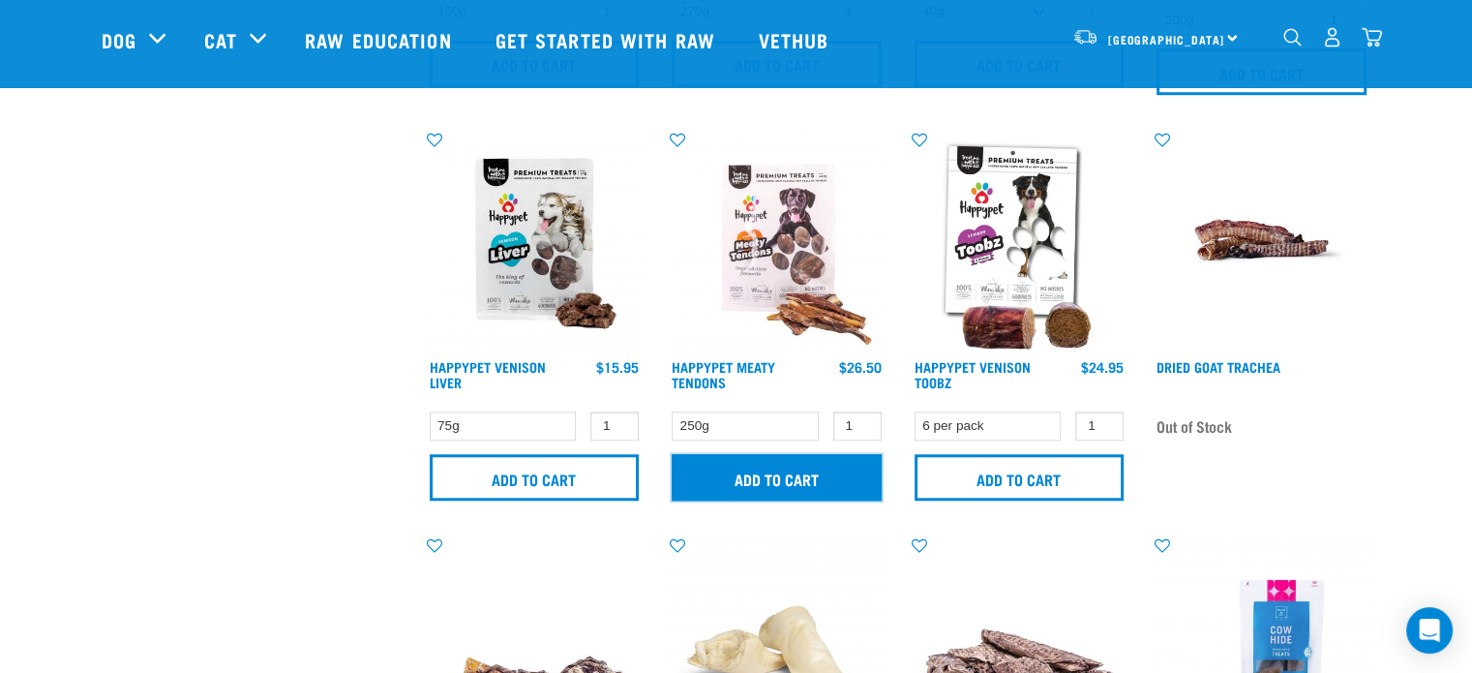
click at [816, 477] on input "Add to cart" at bounding box center [777, 477] width 210 height 46
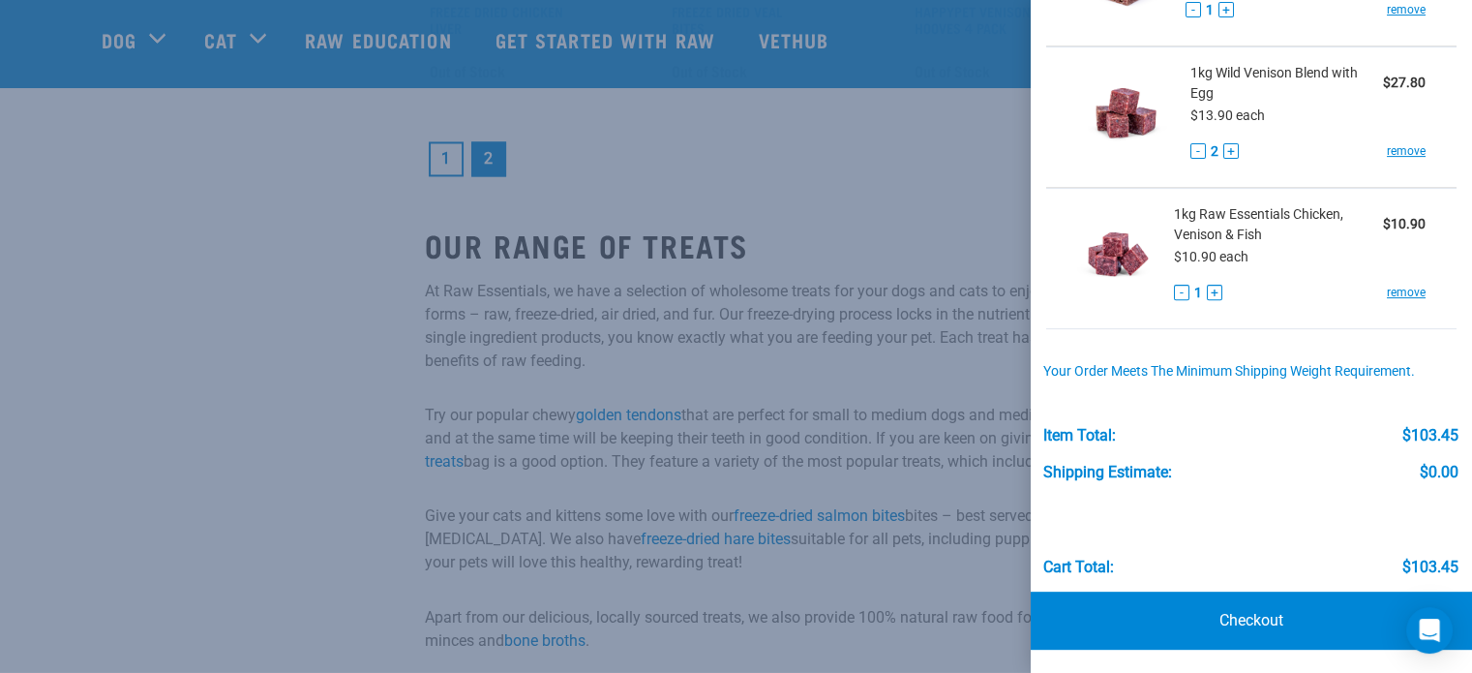
scroll to position [641, 0]
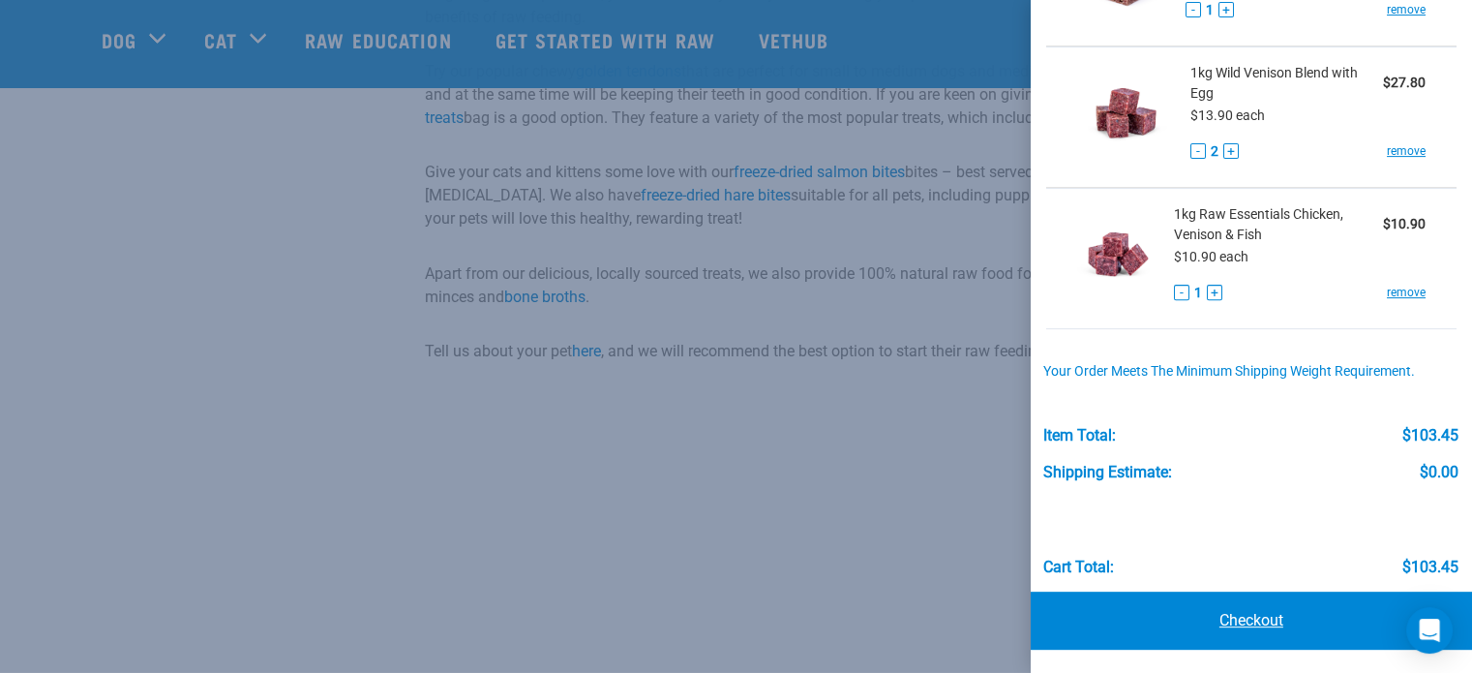
click at [1249, 632] on link "Checkout" at bounding box center [1251, 621] width 441 height 58
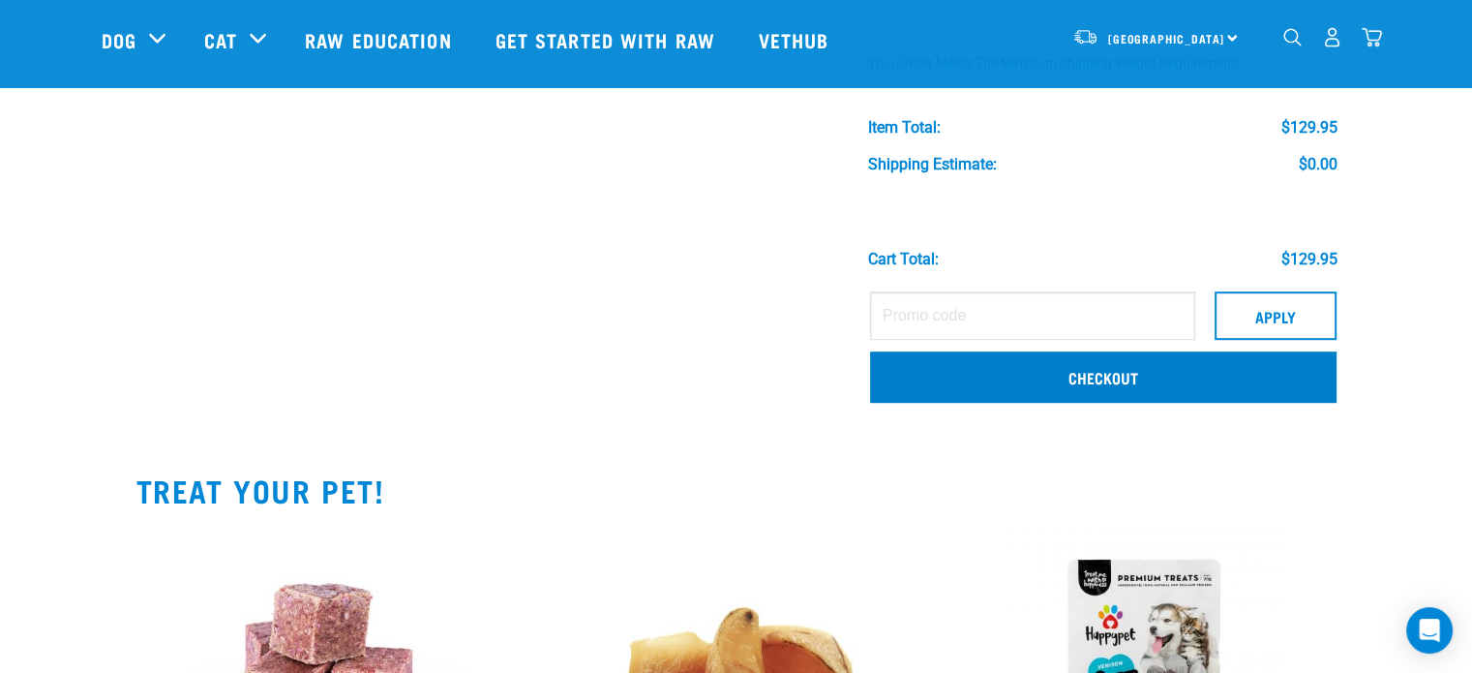
scroll to position [1065, 0]
click at [1137, 375] on link "Checkout" at bounding box center [1103, 375] width 467 height 50
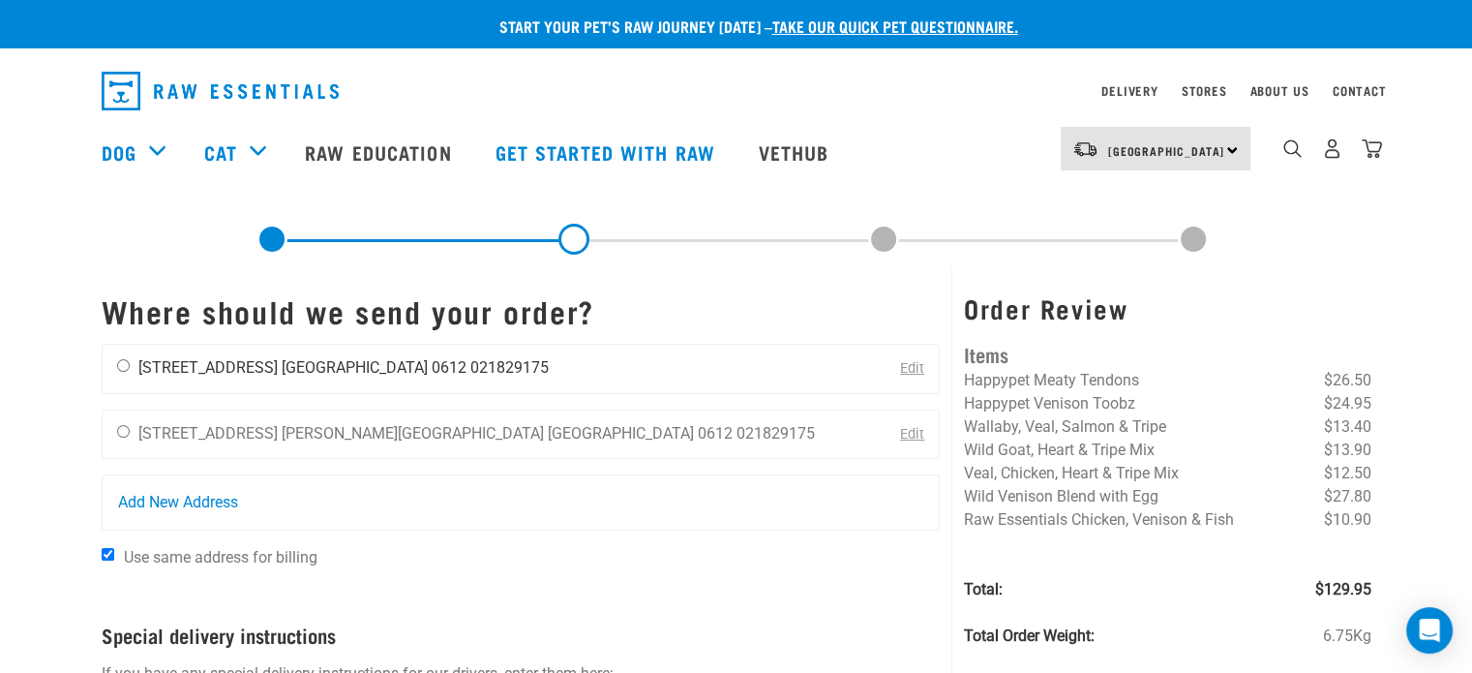
click at [120, 365] on input "radio" at bounding box center [123, 365] width 13 height 13
radio input "true"
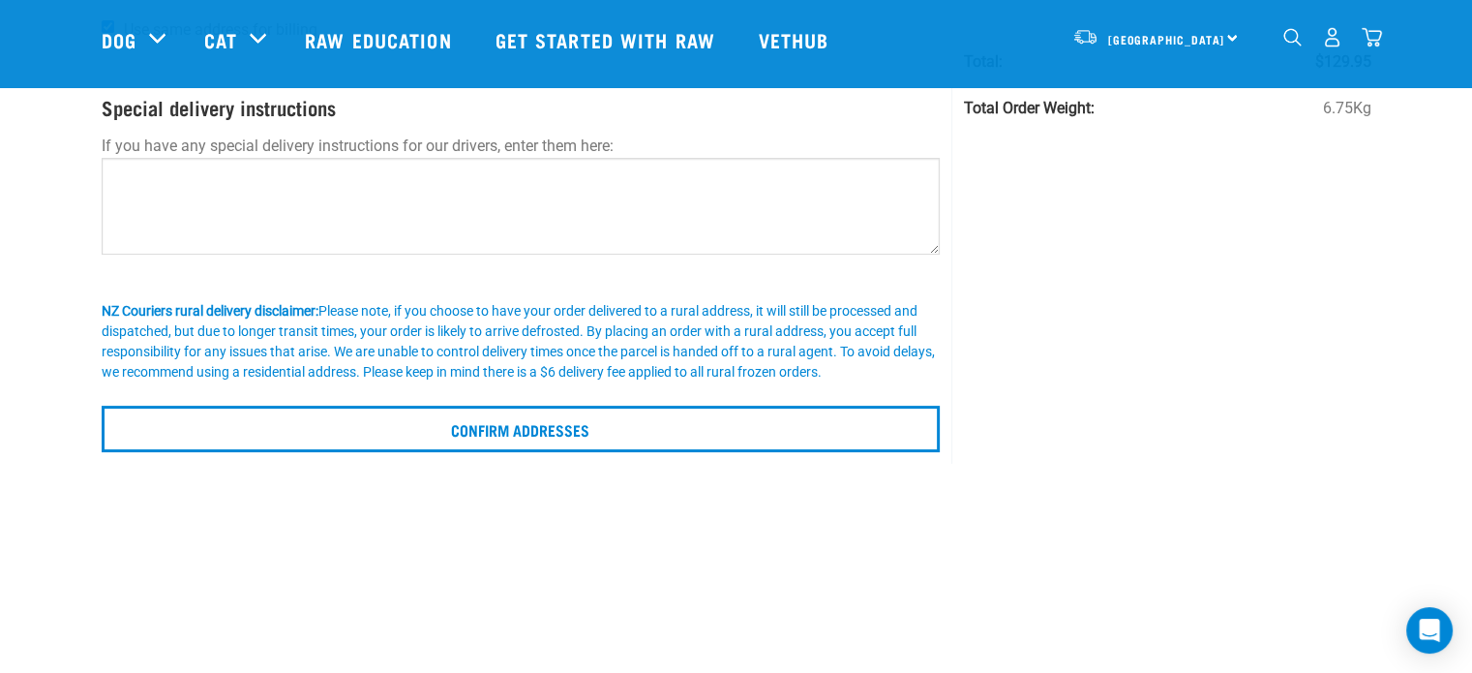
scroll to position [386, 0]
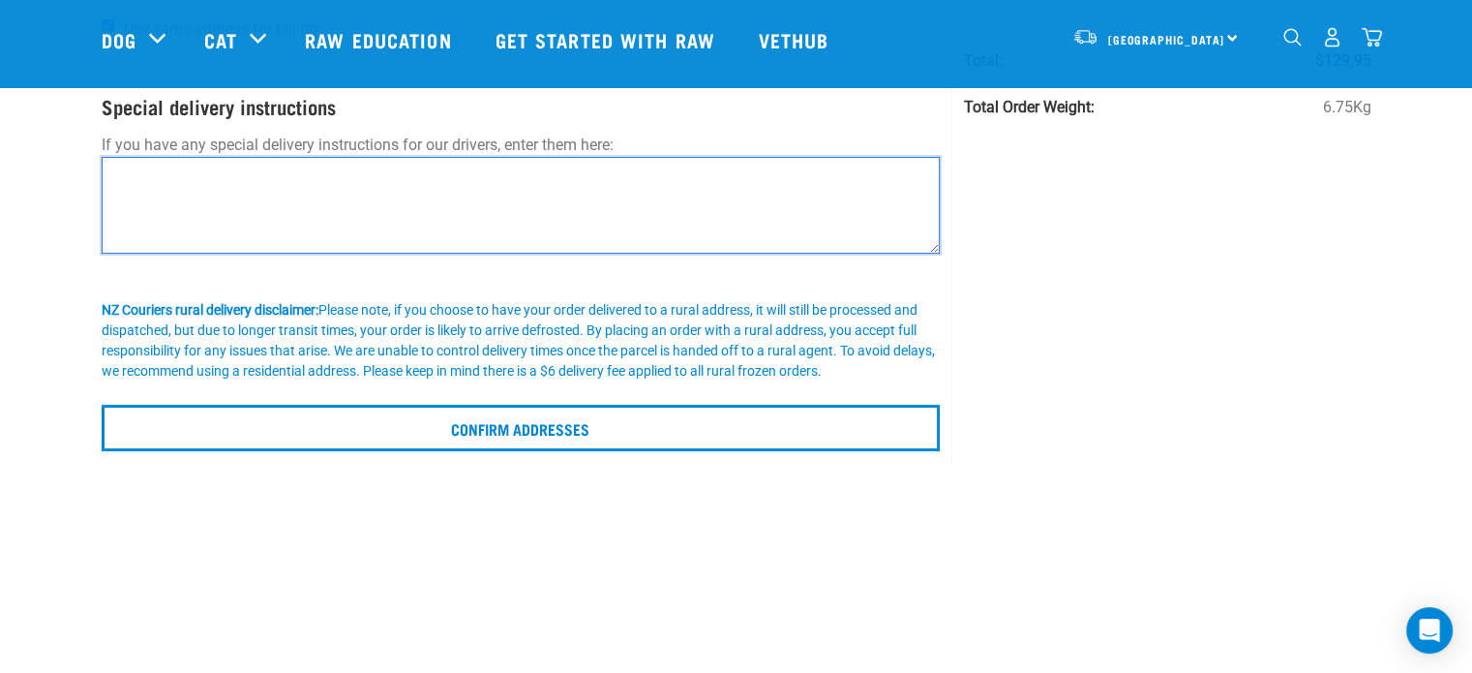
click at [167, 174] on textarea at bounding box center [521, 205] width 839 height 97
type textarea "w"
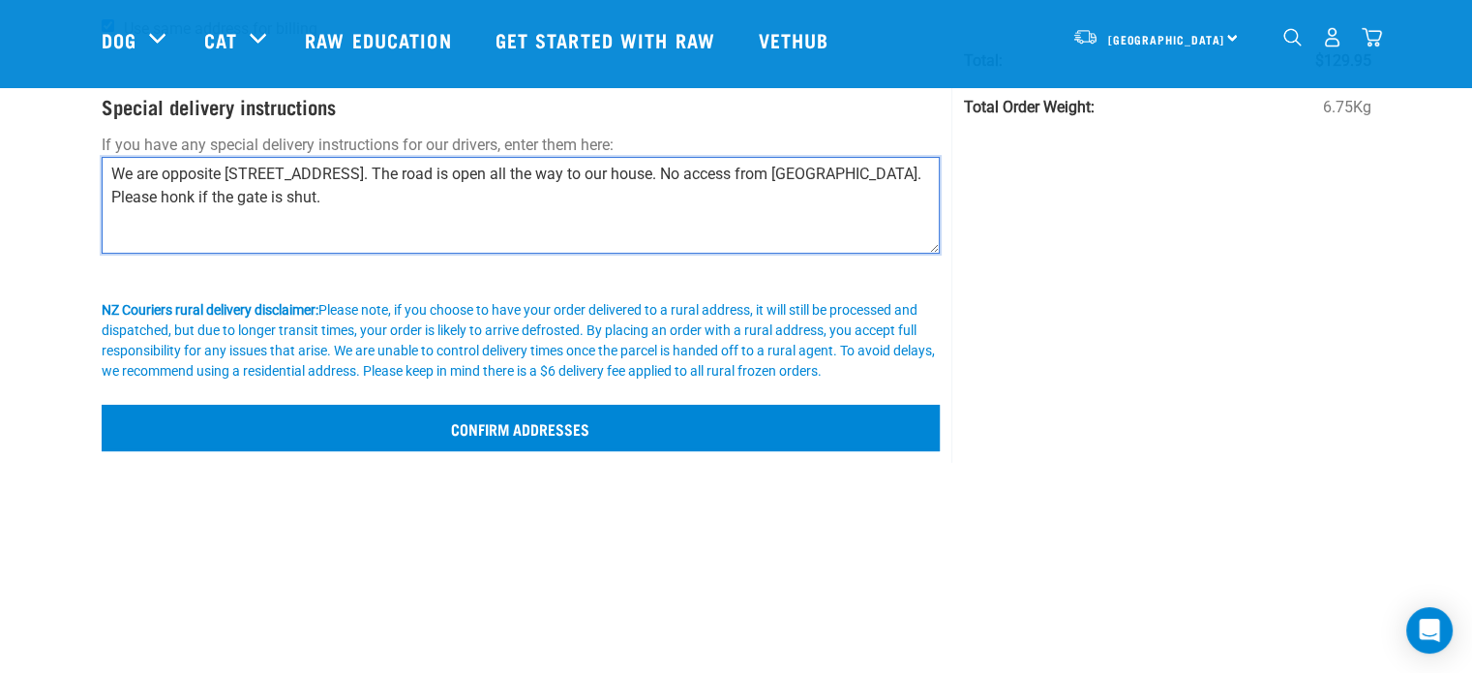
type textarea "We are opposite 138 Mountain Road. The road is open all the way to our house. N…"
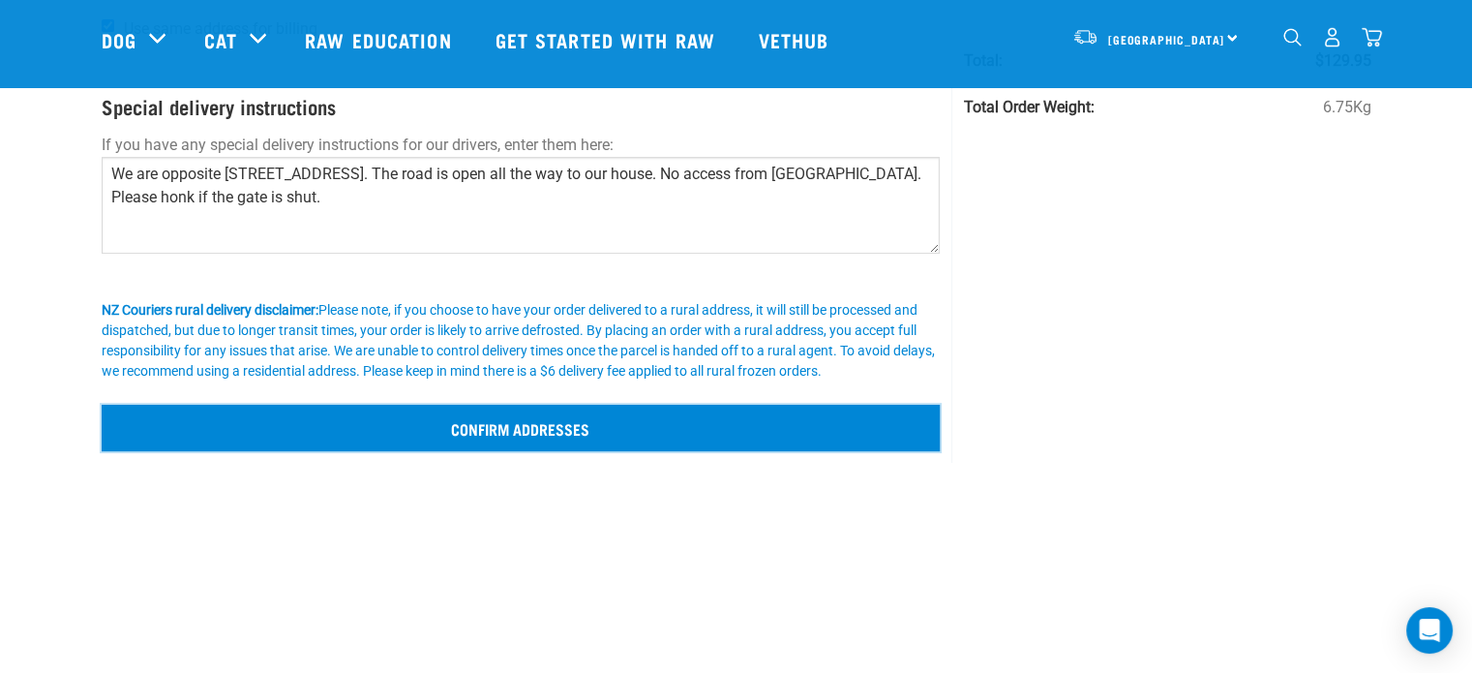
click at [537, 427] on input "Confirm addresses" at bounding box center [521, 428] width 839 height 46
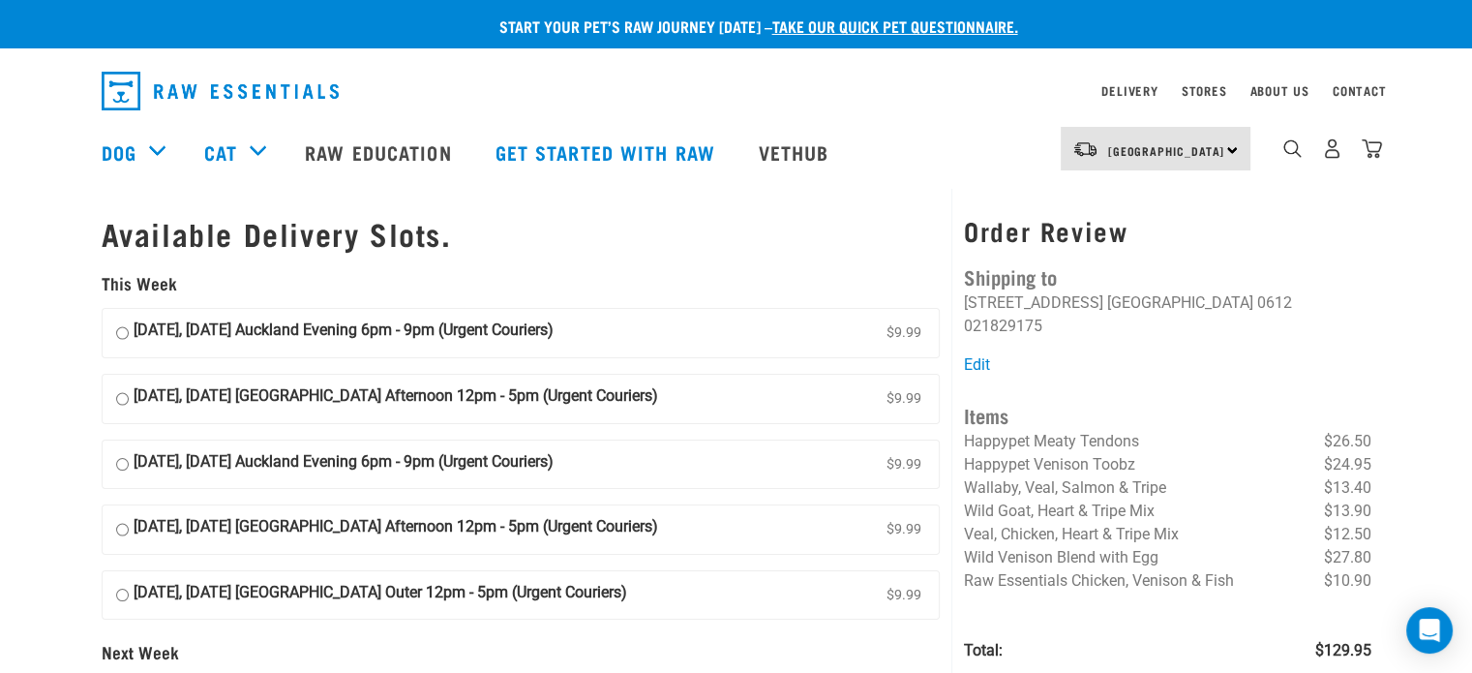
click at [121, 329] on input "09 September, Tuesday Auckland Evening 6pm - 9pm (Urgent Couriers) $9.99" at bounding box center [122, 333] width 13 height 29
radio input "true"
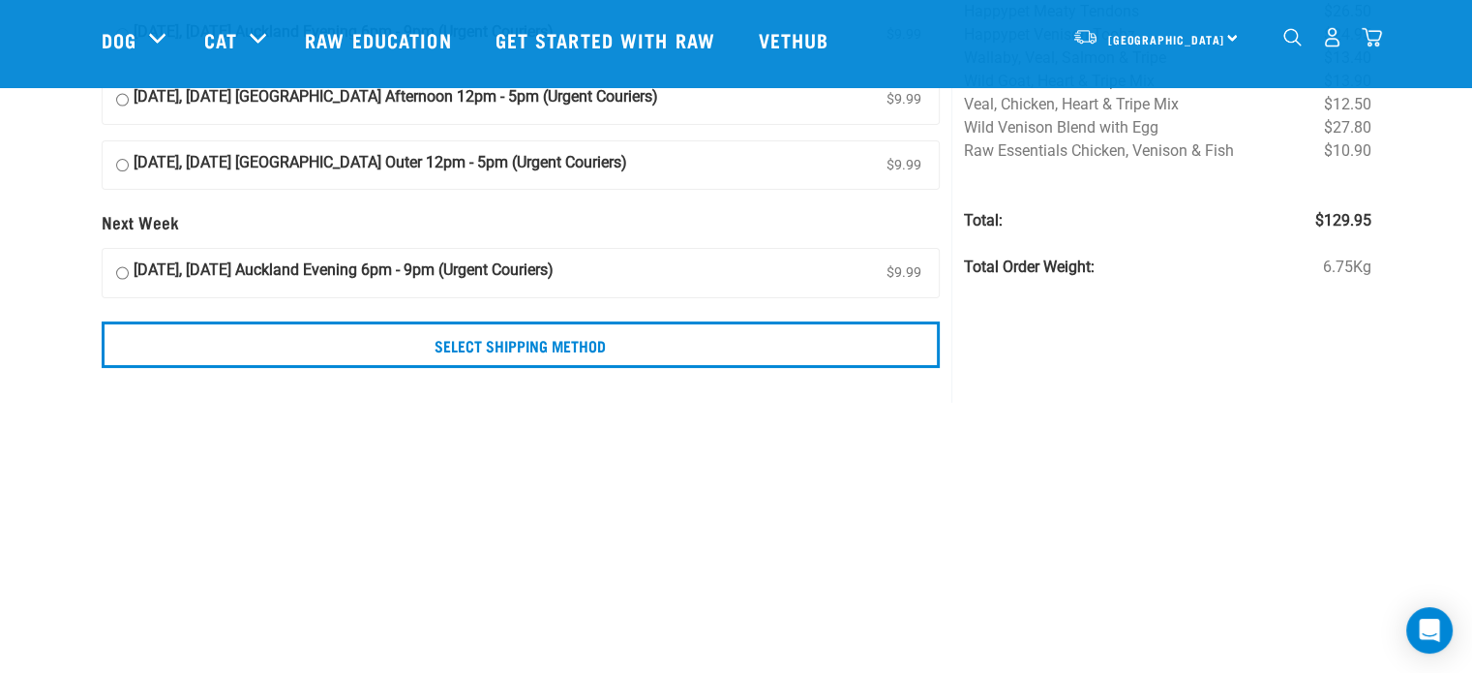
scroll to position [288, 0]
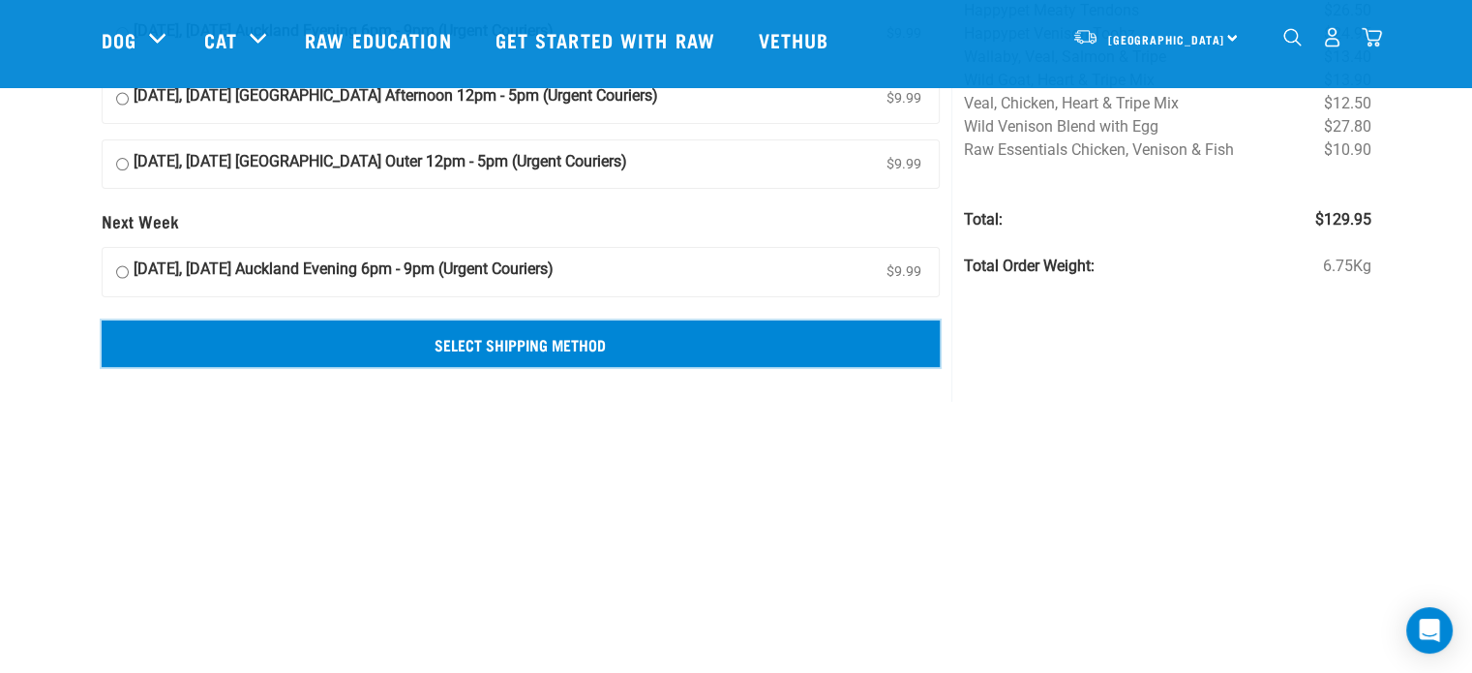
click at [534, 344] on input "Select Shipping Method" at bounding box center [521, 343] width 839 height 46
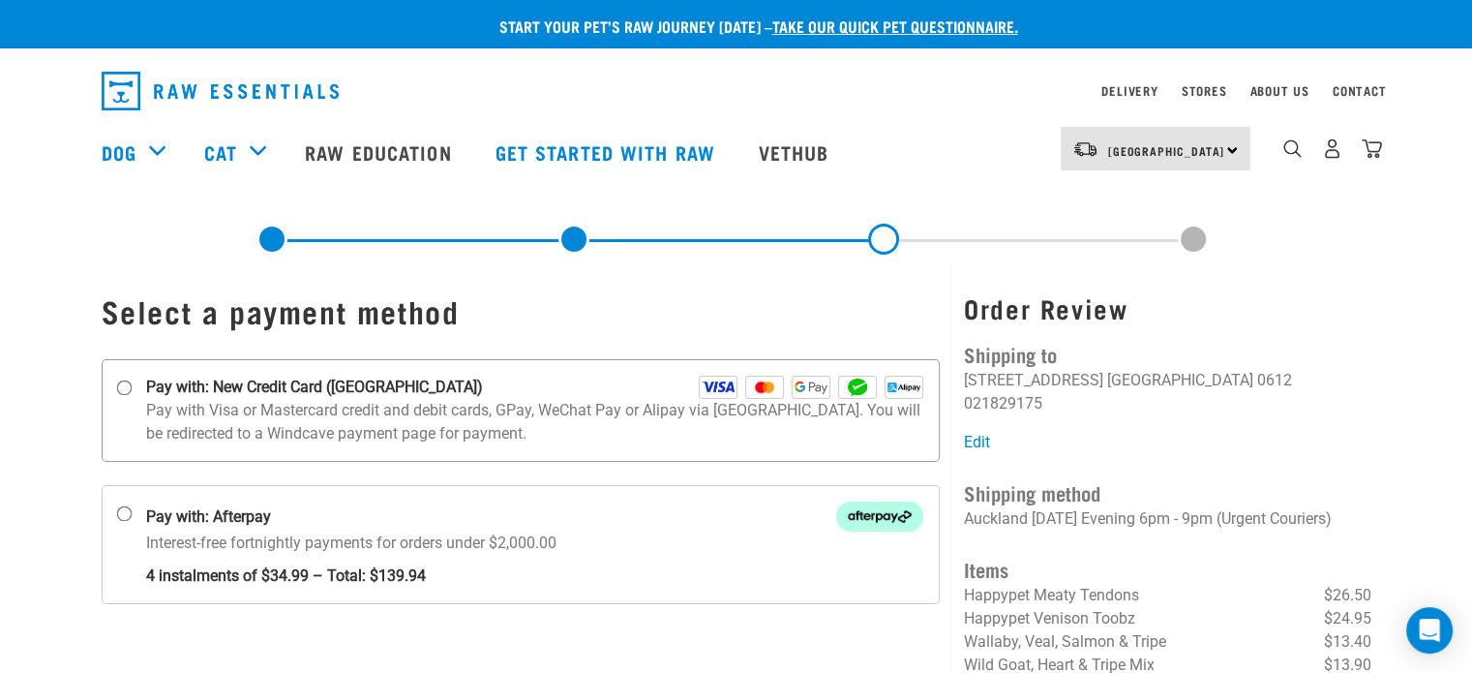
click at [123, 384] on input "Pay with: New Credit Card ([GEOGRAPHIC_DATA])" at bounding box center [123, 387] width 15 height 15
radio input "true"
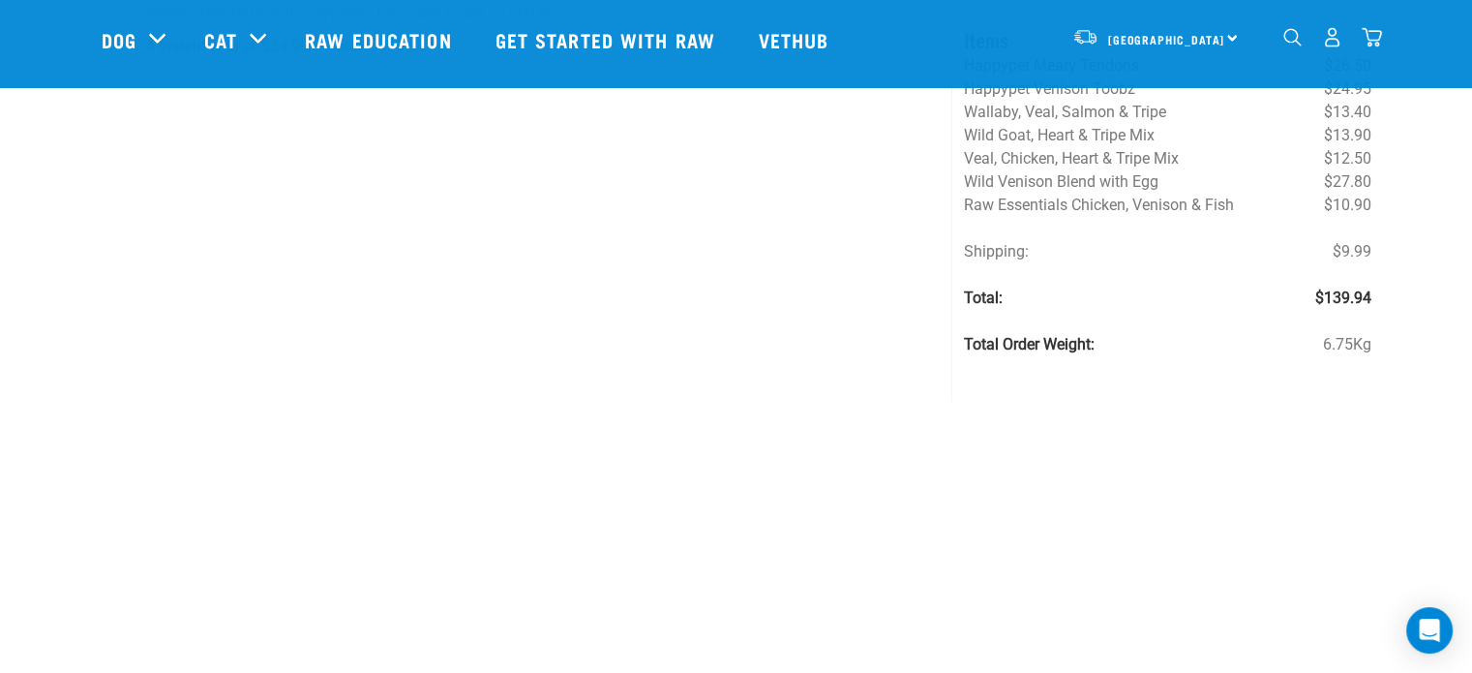
scroll to position [352, 0]
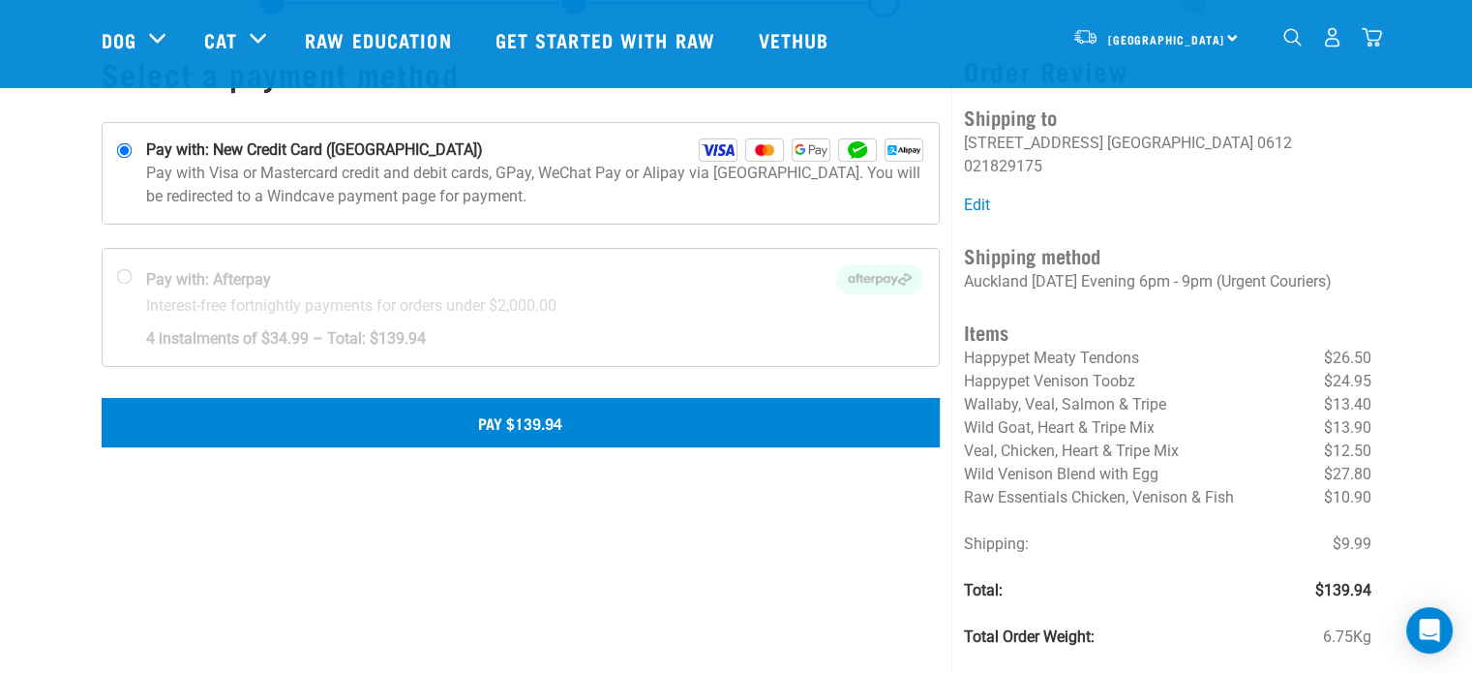
scroll to position [96, 0]
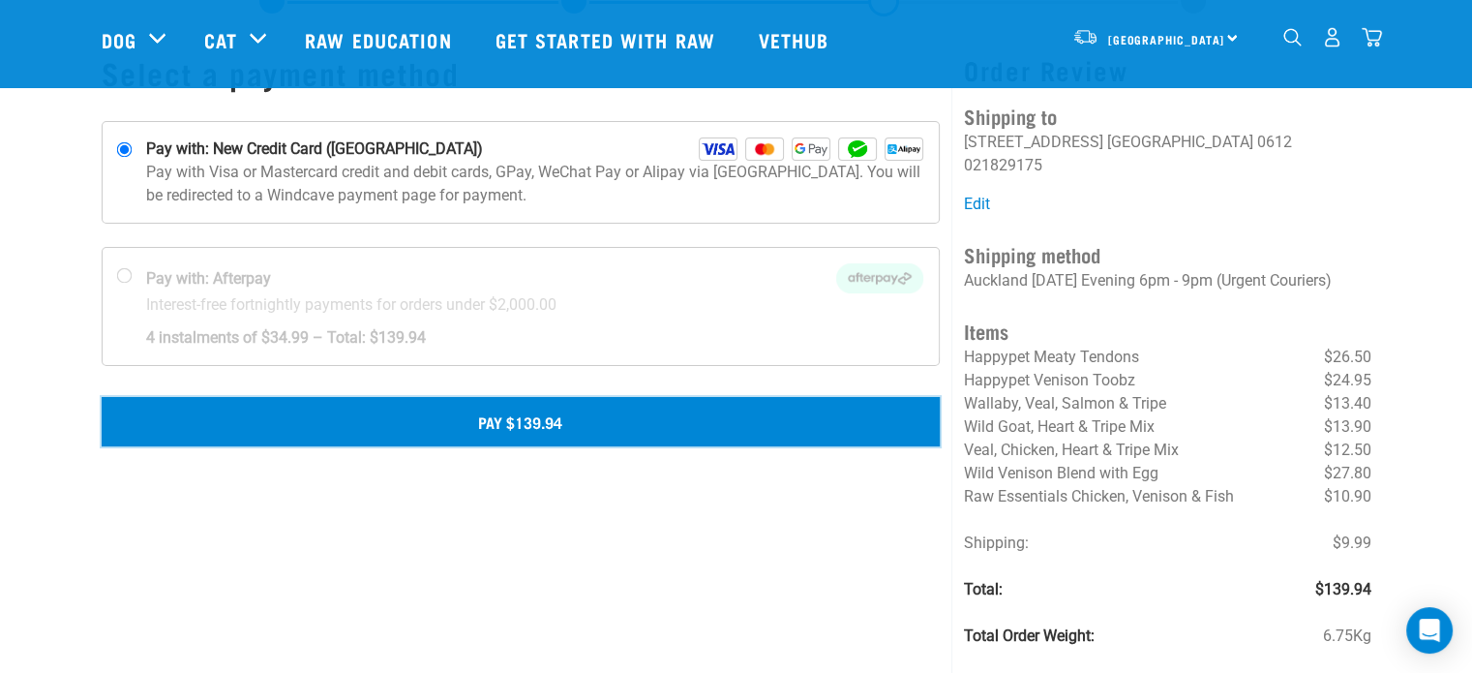
click at [507, 422] on button "Pay $139.94" at bounding box center [521, 421] width 839 height 48
